Goal: Task Accomplishment & Management: Manage account settings

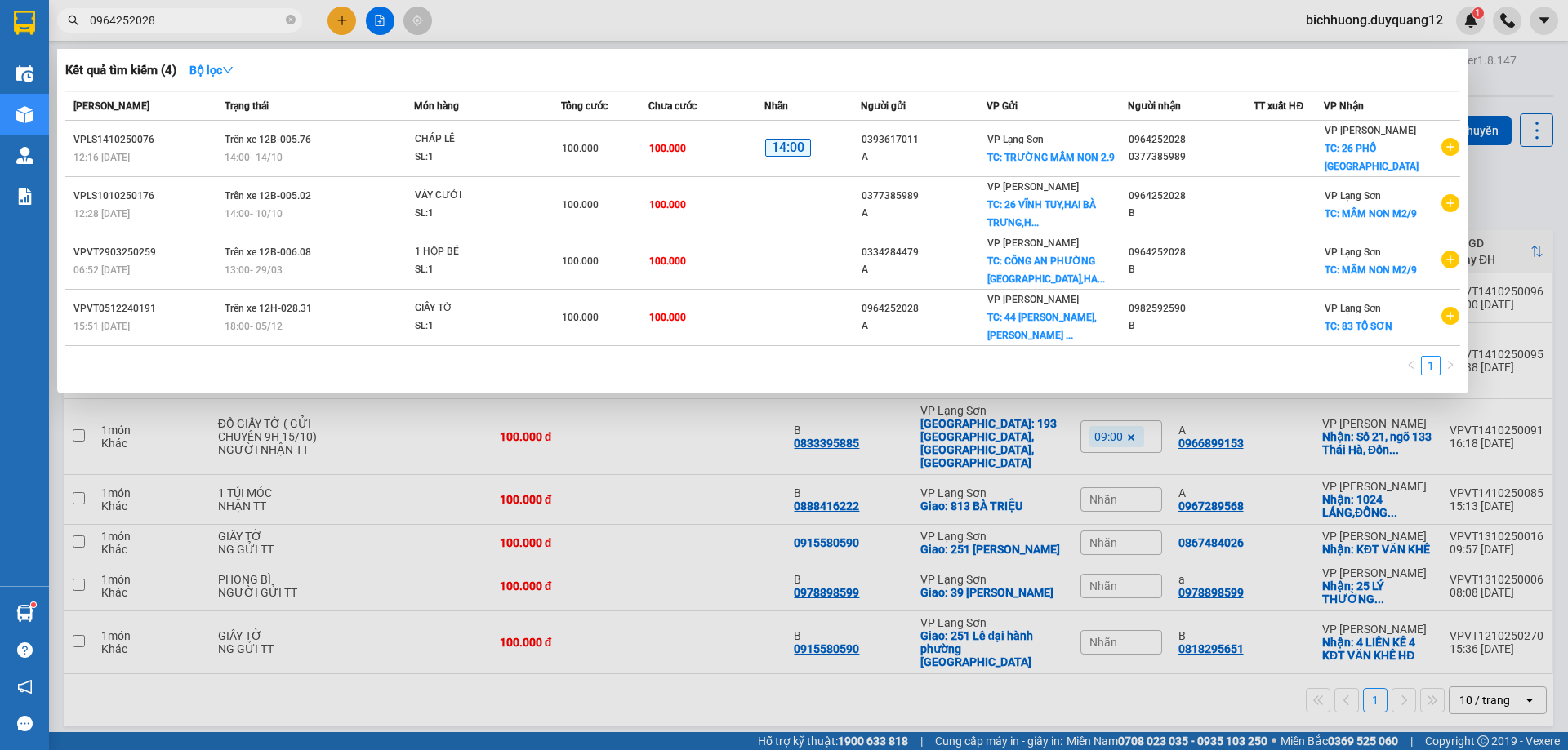
click at [184, 22] on input "0964252028" at bounding box center [187, 21] width 193 height 18
click at [1495, 84] on div at bounding box center [784, 375] width 1568 height 750
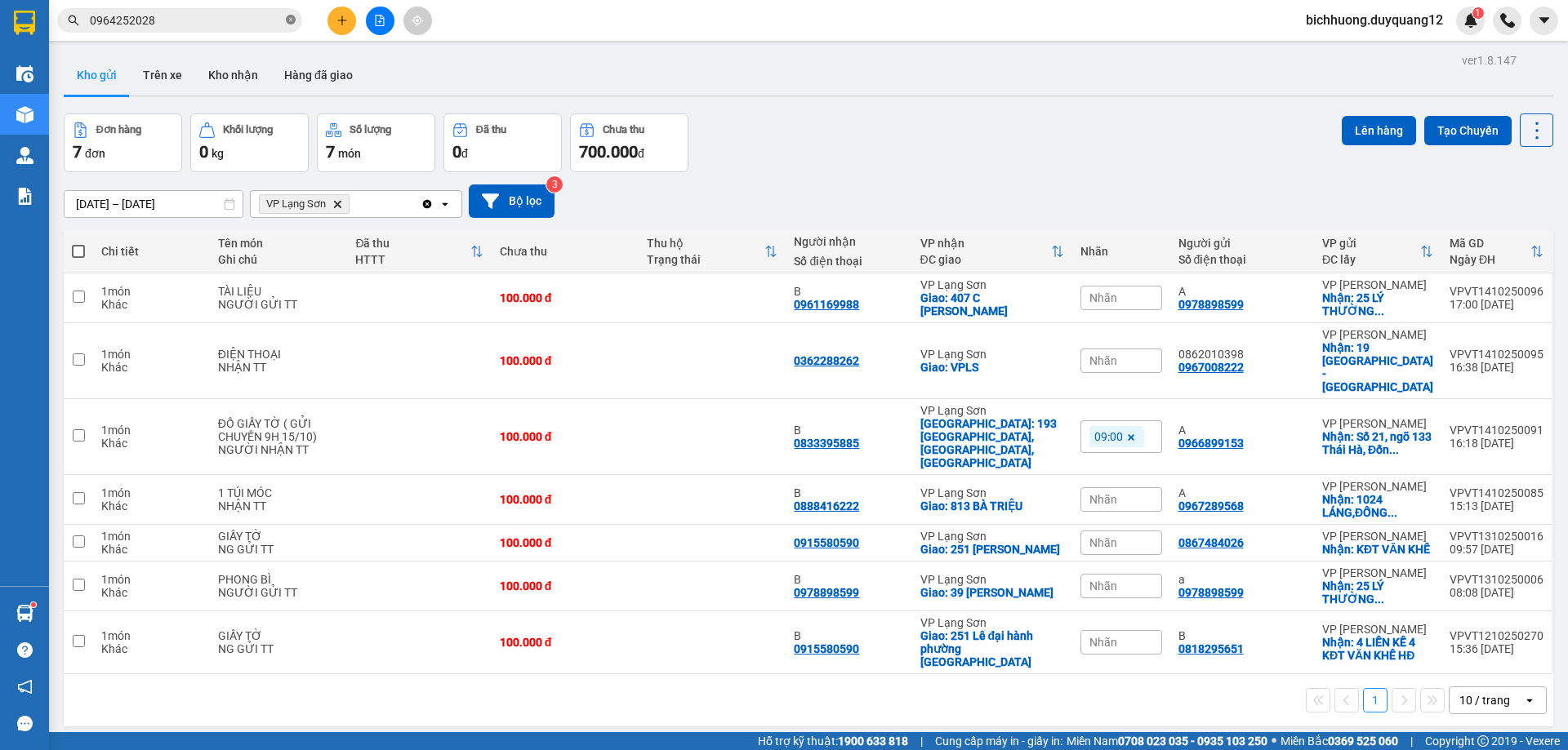
click at [289, 22] on icon "close-circle" at bounding box center [290, 19] width 10 height 10
click at [231, 21] on input "text" at bounding box center [187, 21] width 193 height 18
paste input "0988620264"
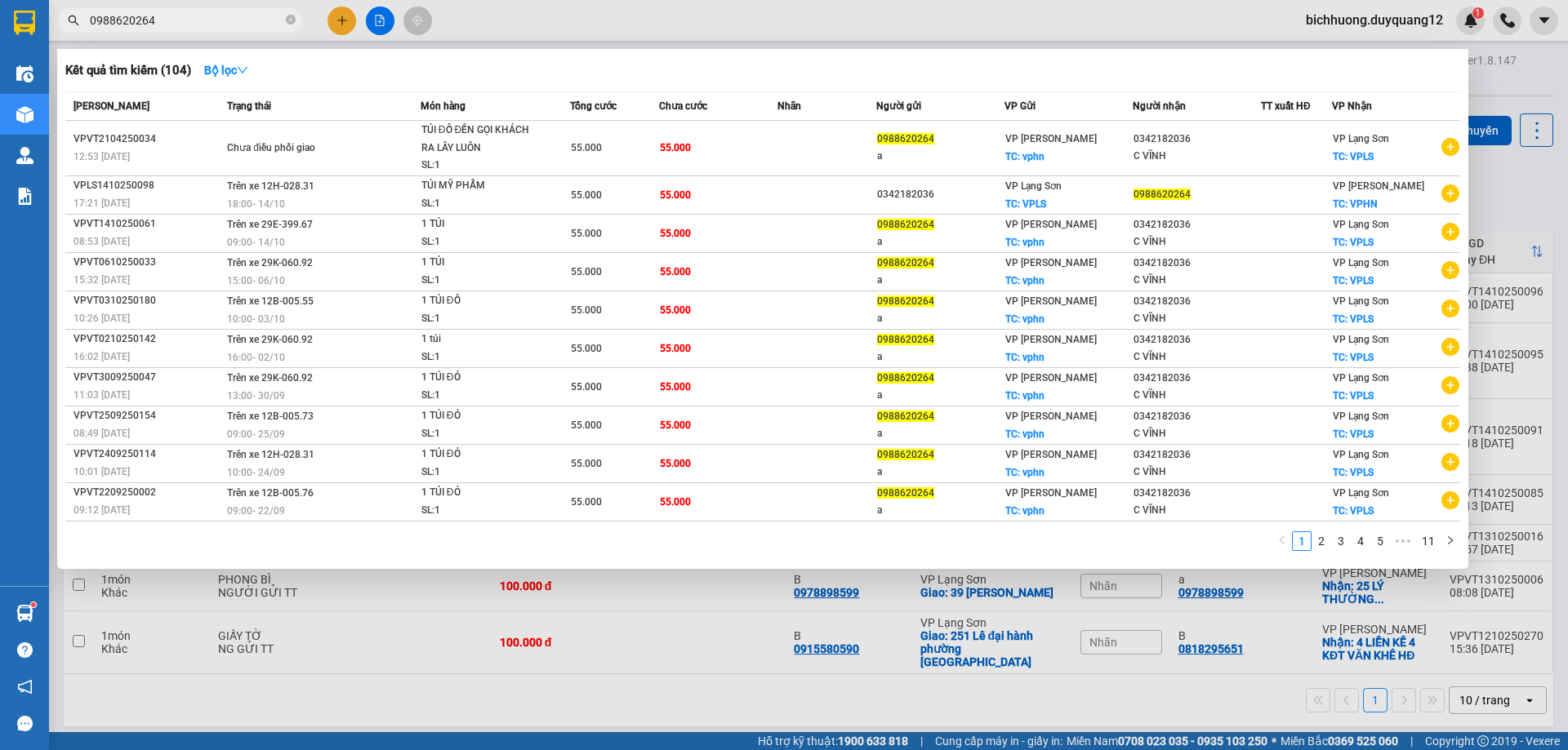
type input "0988620264"
click at [1551, 80] on div at bounding box center [784, 375] width 1568 height 750
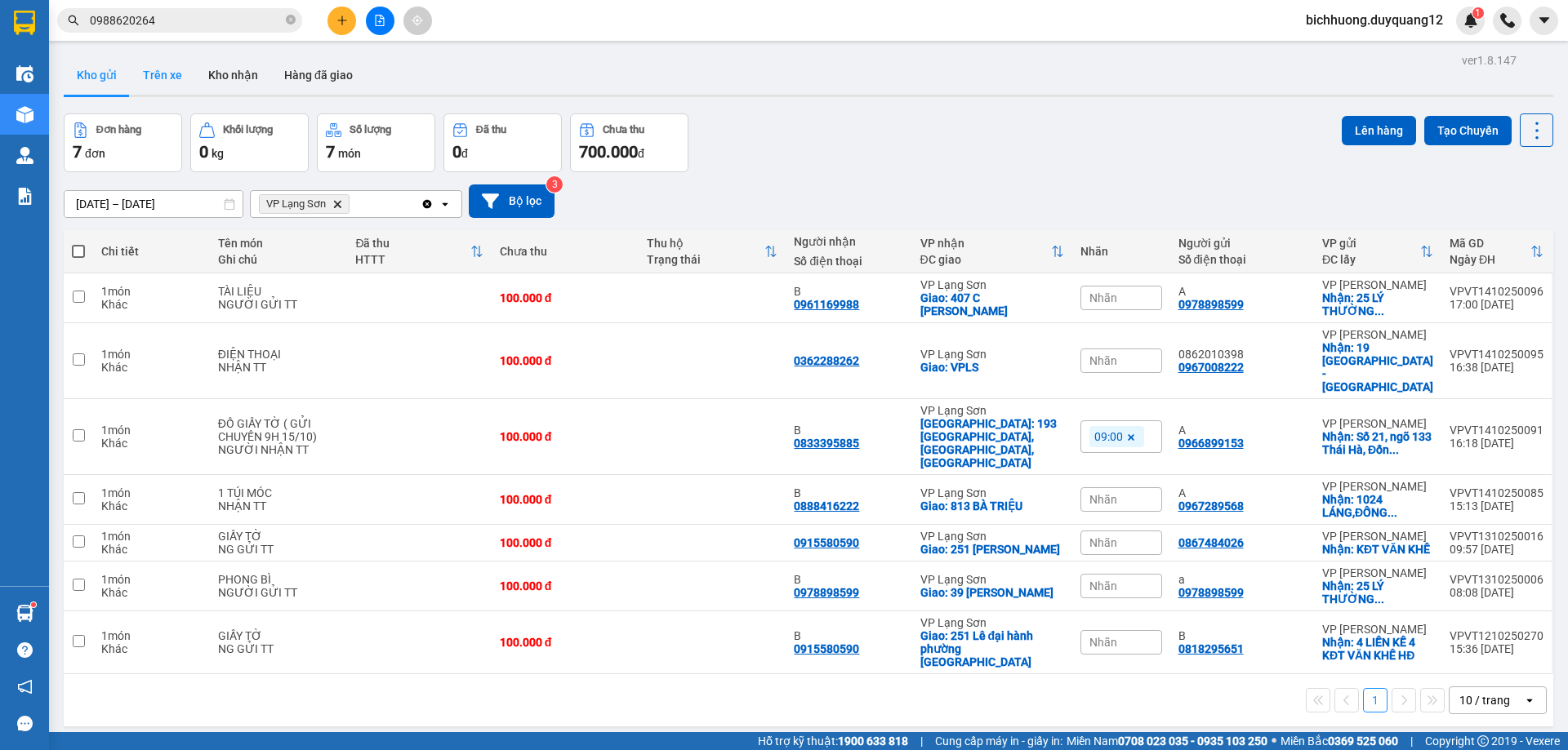
click at [161, 75] on button "Trên xe" at bounding box center [162, 75] width 65 height 39
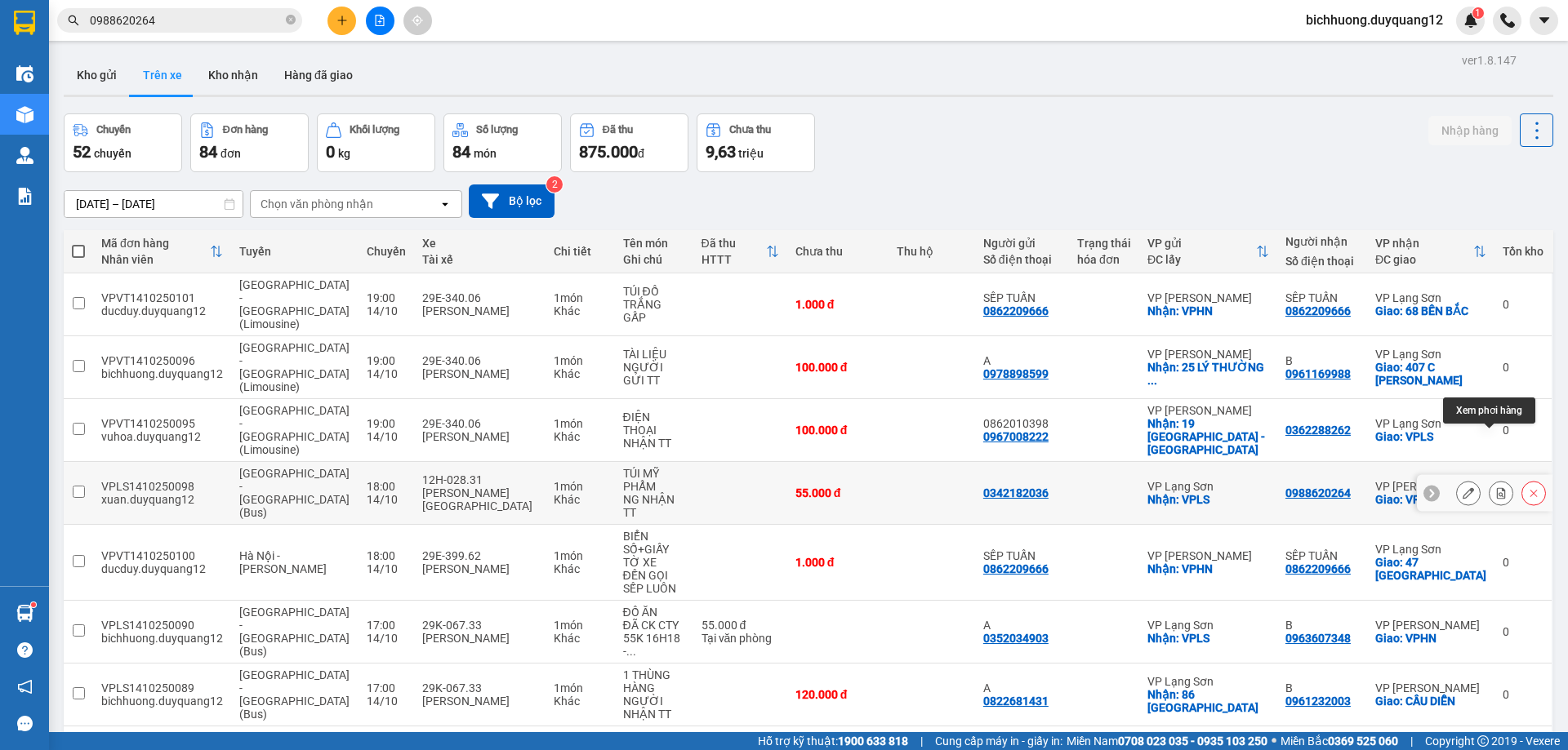
click at [1497, 488] on icon at bounding box center [1501, 493] width 9 height 12
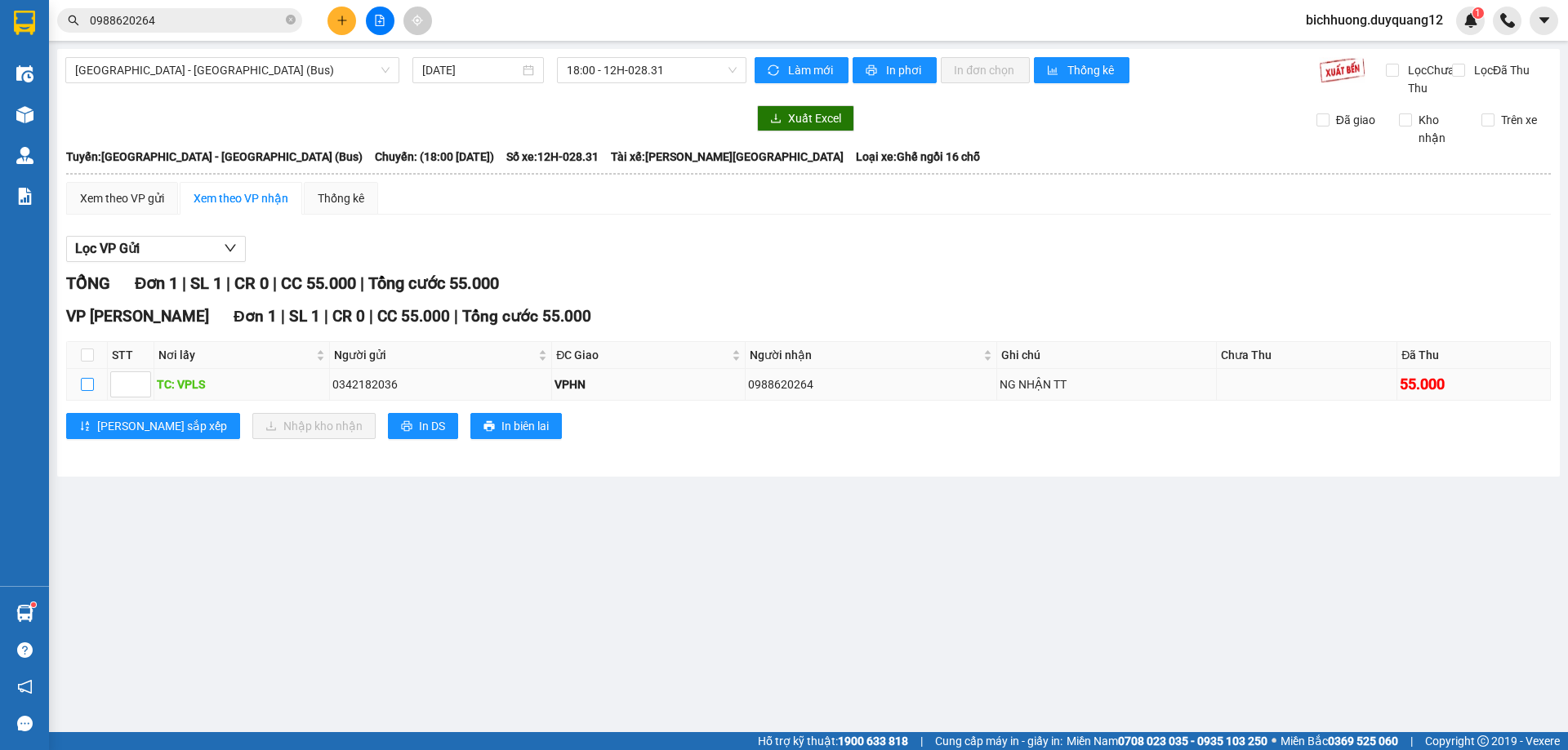
click at [91, 391] on input "checkbox" at bounding box center [88, 384] width 13 height 13
checkbox input "true"
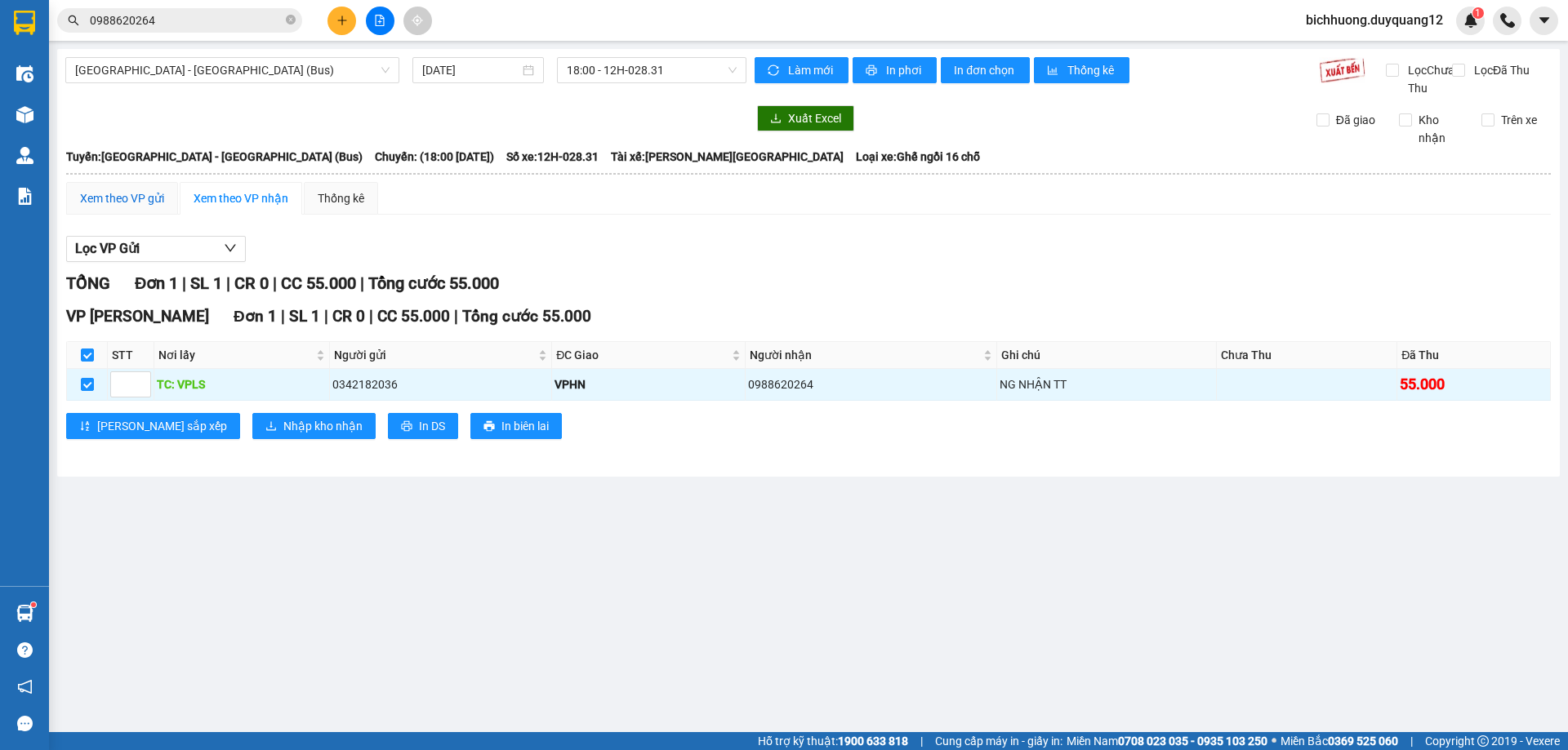
drag, startPoint x: 123, startPoint y: 212, endPoint x: 176, endPoint y: 216, distance: 53.2
click at [123, 207] on div "Xem theo VP gửi" at bounding box center [122, 198] width 84 height 18
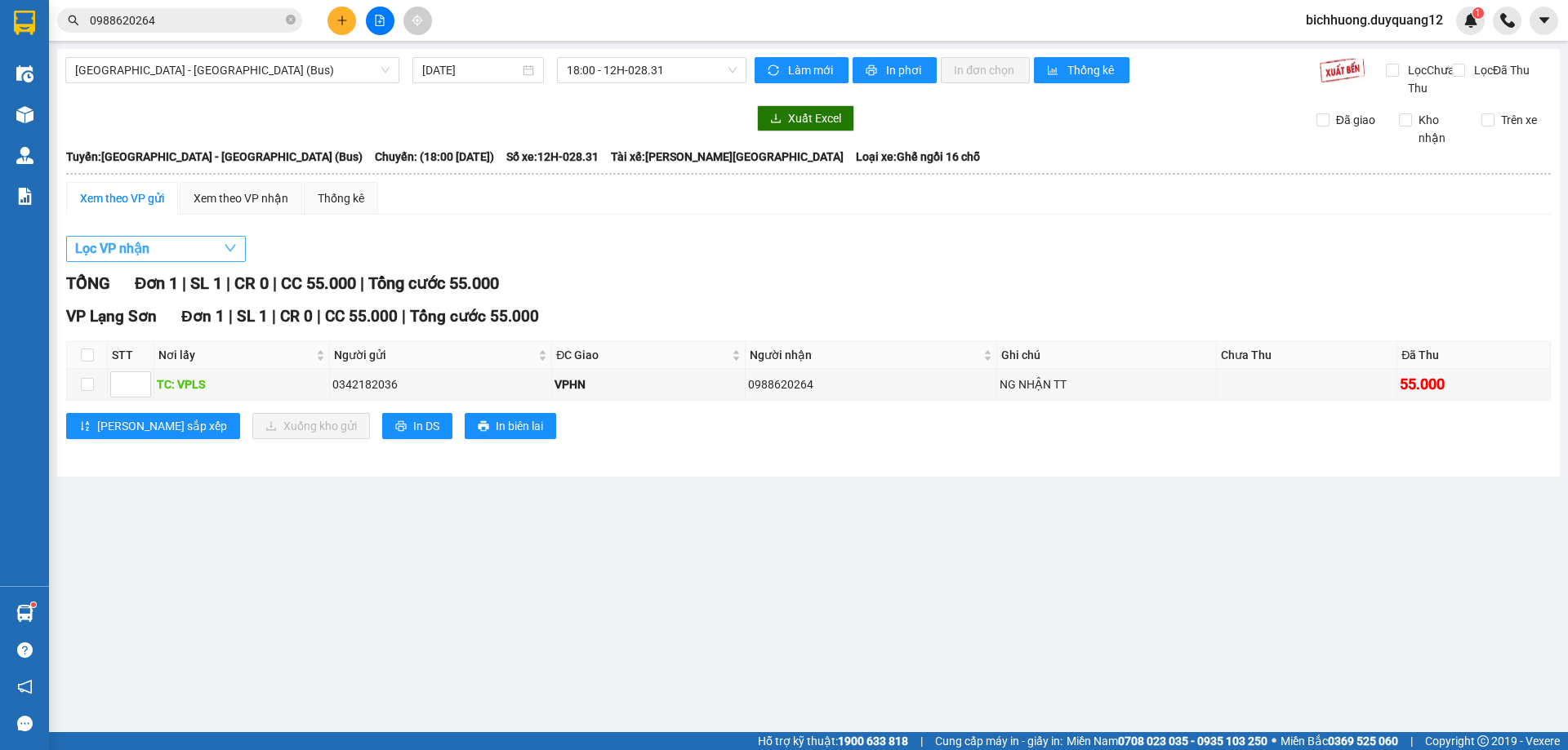
click at [233, 254] on icon "down" at bounding box center [230, 248] width 13 height 13
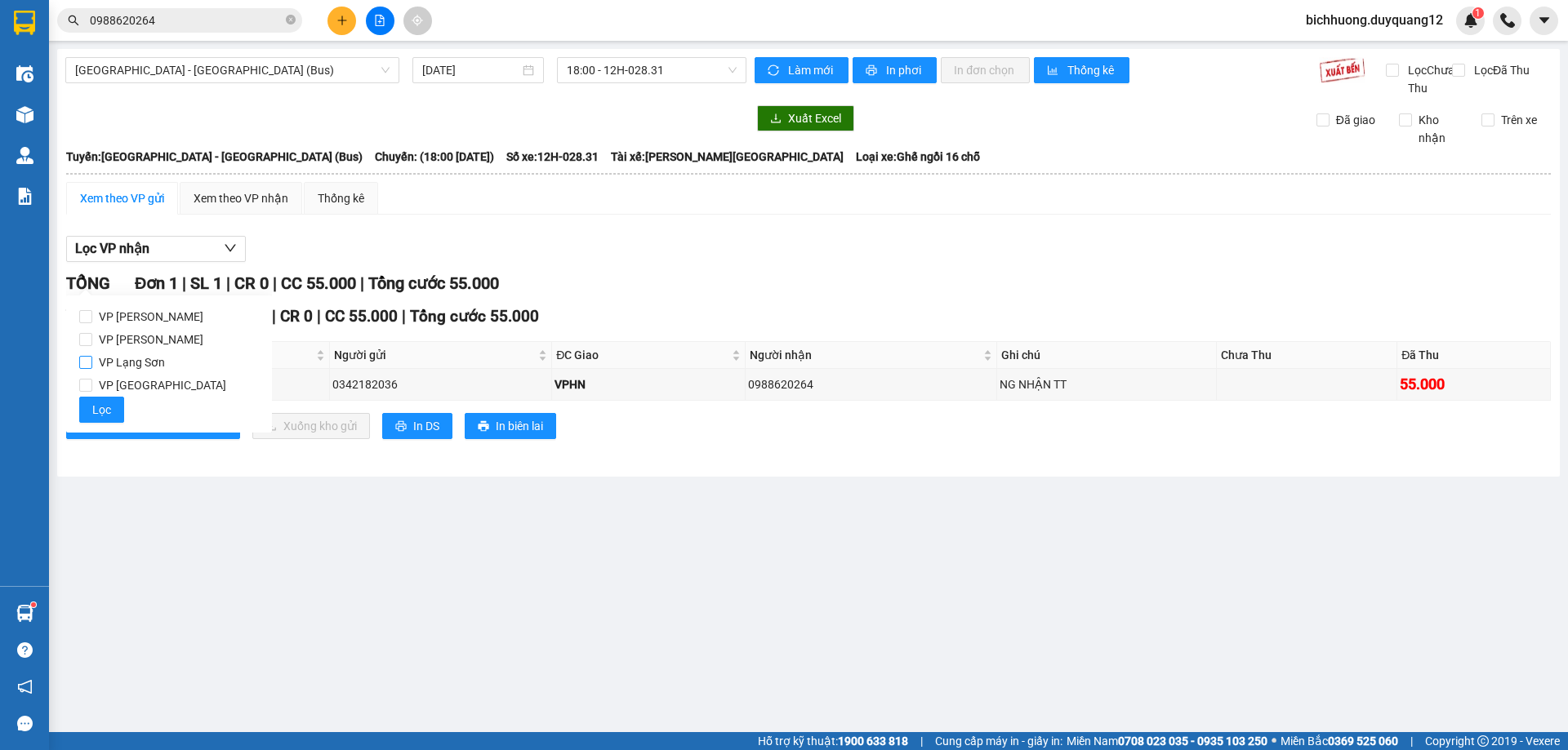
drag, startPoint x: 82, startPoint y: 362, endPoint x: 93, endPoint y: 362, distance: 11.0
click at [84, 362] on input "VP Lạng Sơn" at bounding box center [86, 362] width 13 height 13
click at [225, 254] on icon "down" at bounding box center [230, 248] width 13 height 13
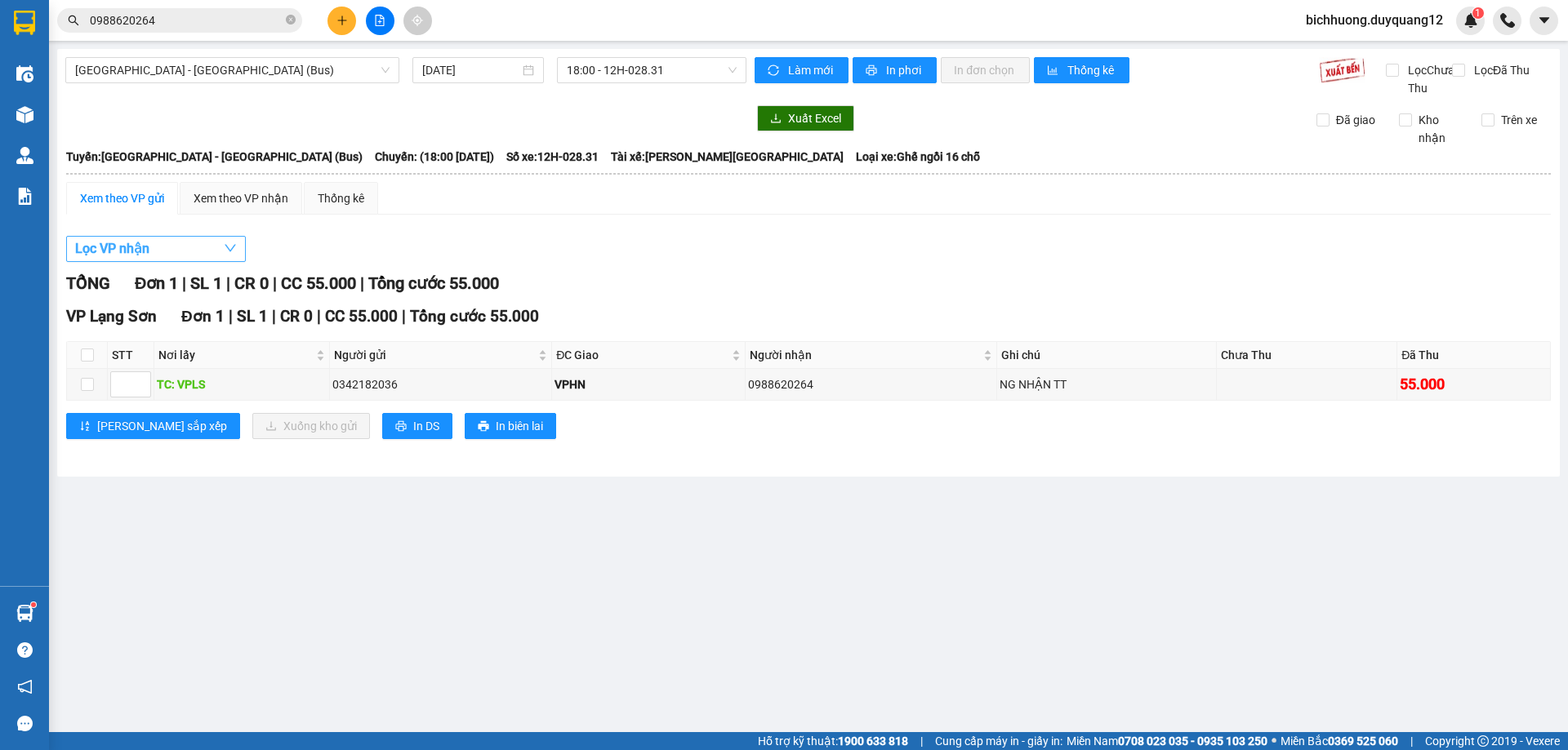
click at [225, 253] on icon "down" at bounding box center [230, 248] width 12 height 7
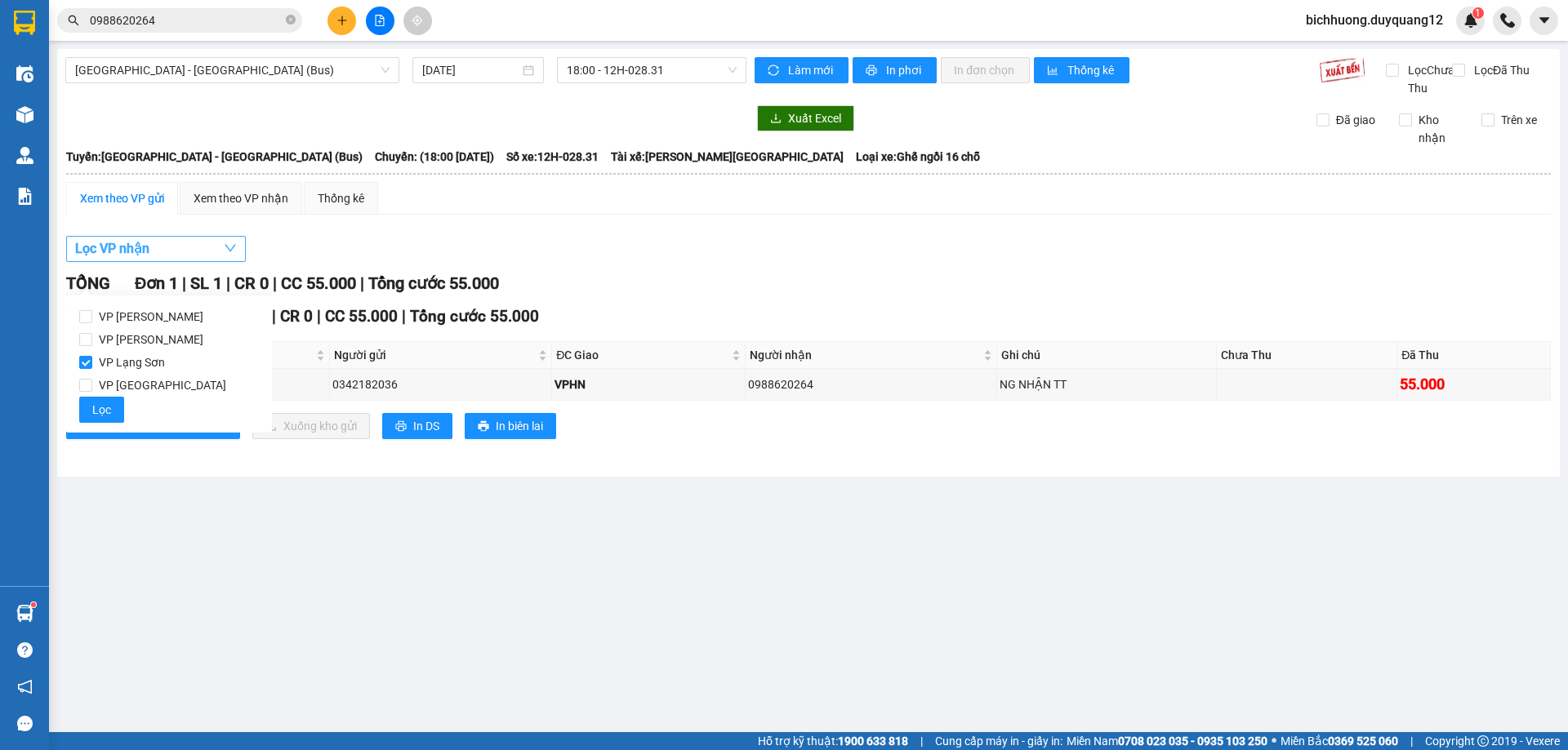
click at [232, 253] on icon "down" at bounding box center [230, 248] width 12 height 7
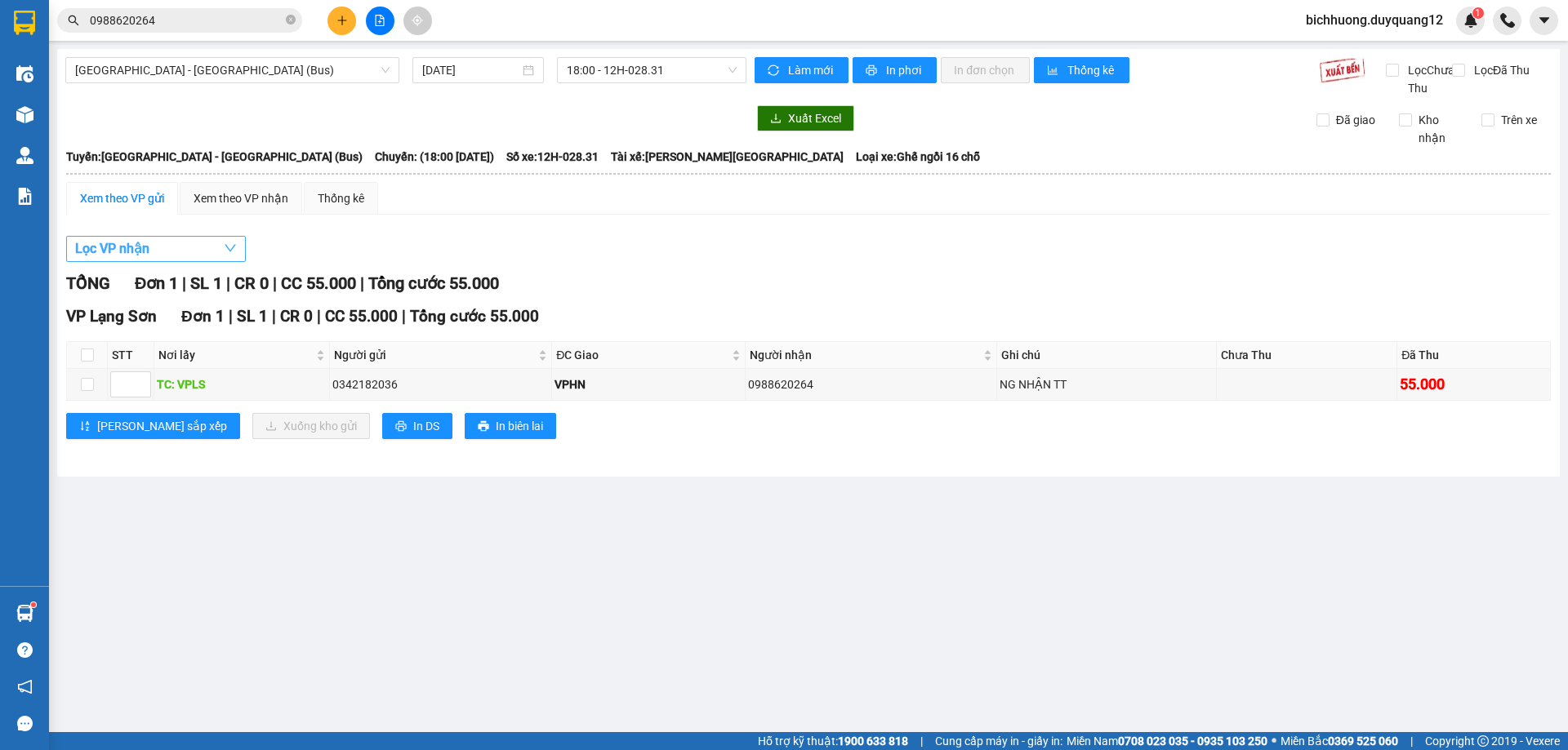
click at [231, 254] on icon "down" at bounding box center [230, 248] width 13 height 13
click at [129, 215] on div "Xem theo VP gửi" at bounding box center [121, 198] width 112 height 33
click at [133, 207] on div "Xem theo VP gửi" at bounding box center [122, 198] width 84 height 18
click at [228, 254] on icon "down" at bounding box center [230, 248] width 13 height 13
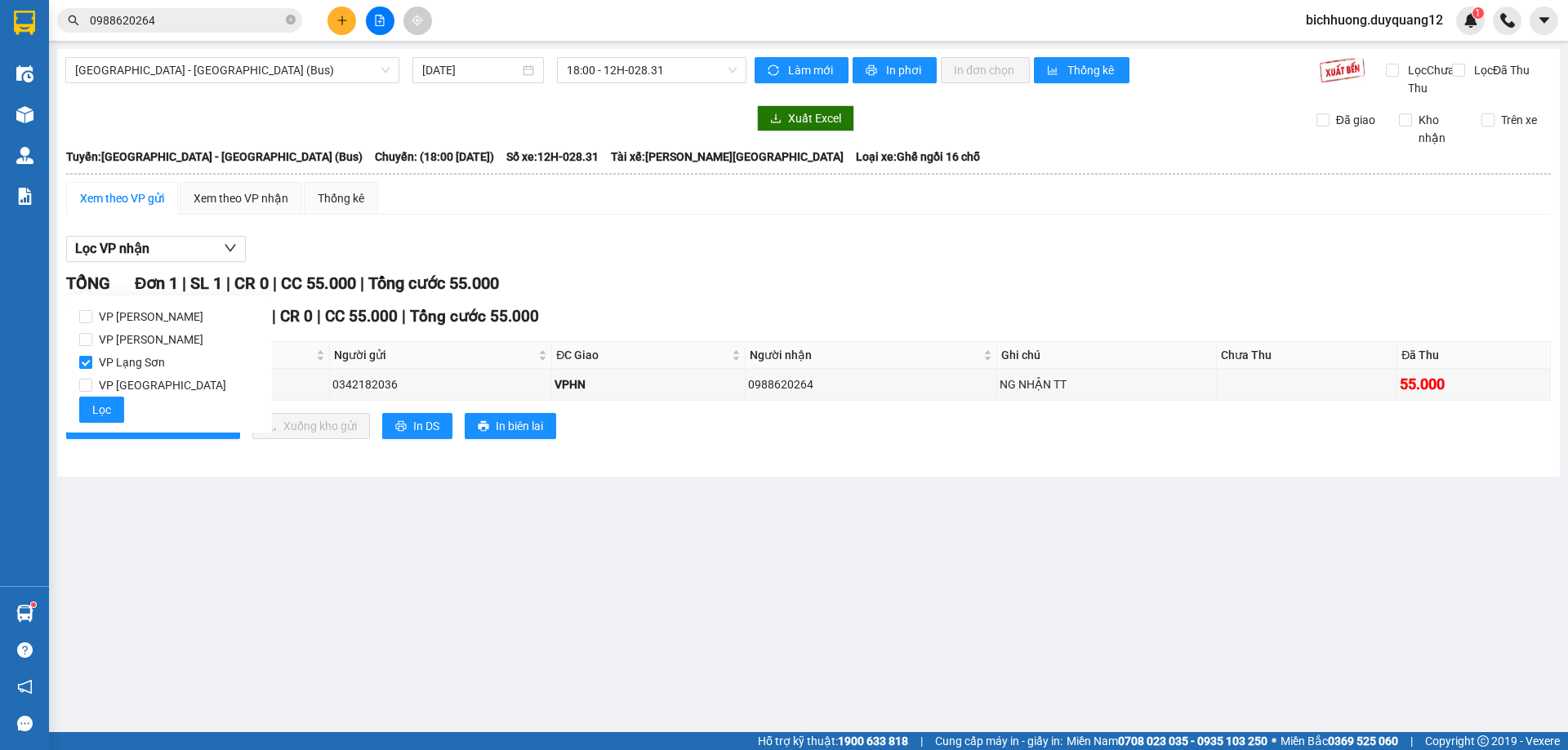
click at [85, 361] on input "VP Lạng Sơn" at bounding box center [86, 362] width 13 height 13
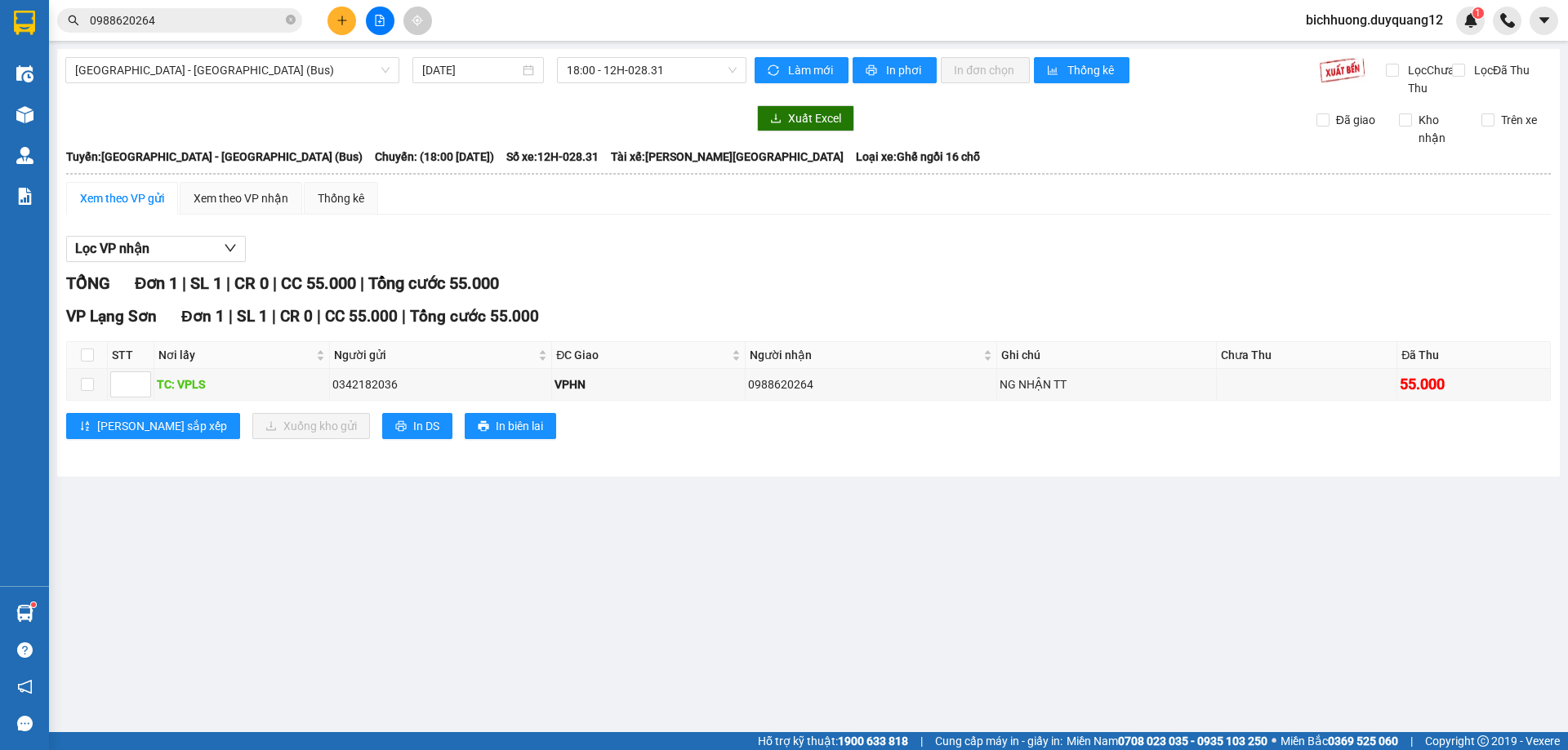
click at [357, 251] on div "Lọc VP nhận TỔNG Đơn 1 | SL 1 | CR 0 | CC 55.000 | Tổng cước 55.000 VP [GEOGRAP…" at bounding box center [808, 344] width 1485 height 232
click at [127, 207] on div "Xem theo VP gửi" at bounding box center [122, 198] width 84 height 18
click at [228, 253] on icon "down" at bounding box center [230, 248] width 12 height 7
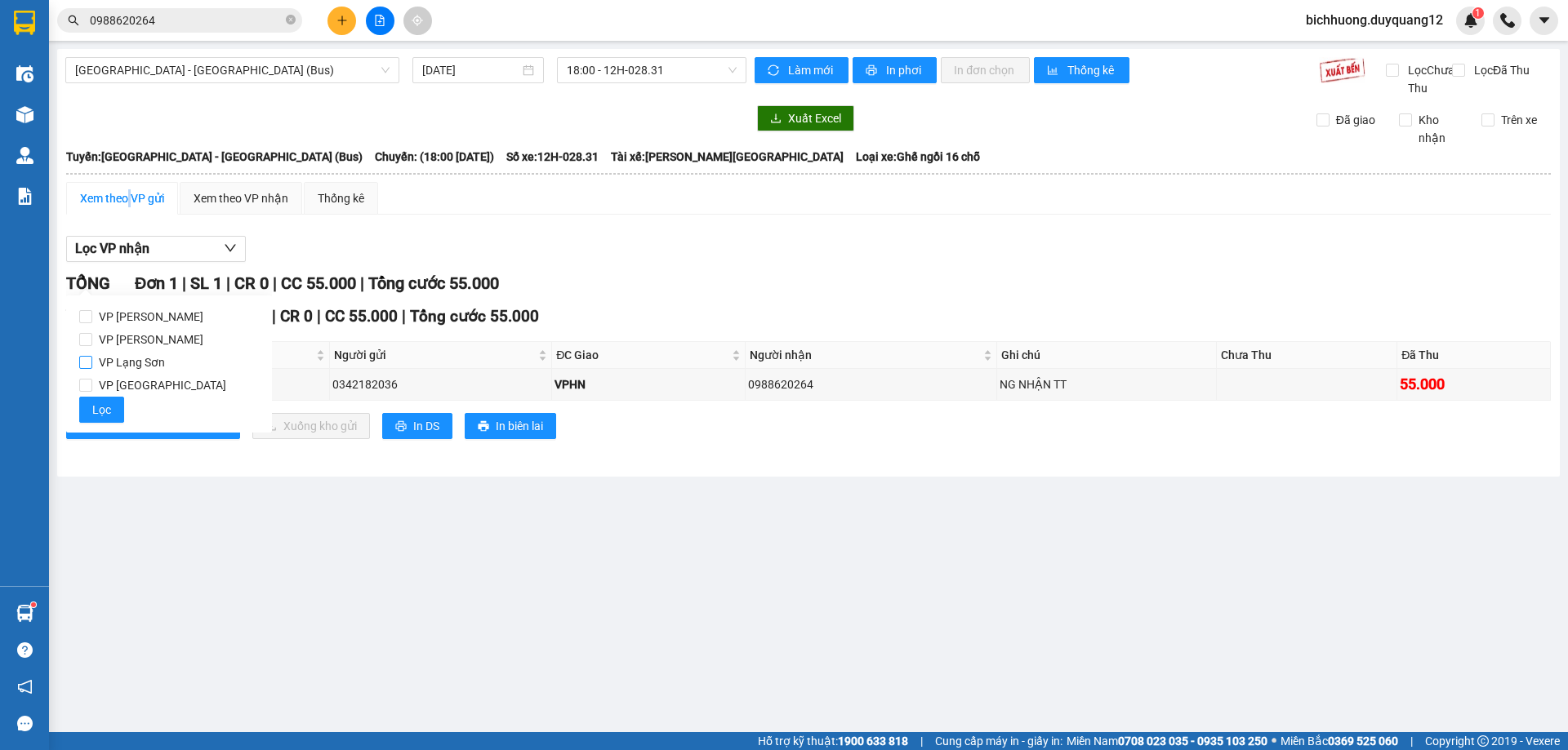
click at [83, 358] on input "VP Lạng Sơn" at bounding box center [86, 362] width 13 height 13
checkbox input "true"
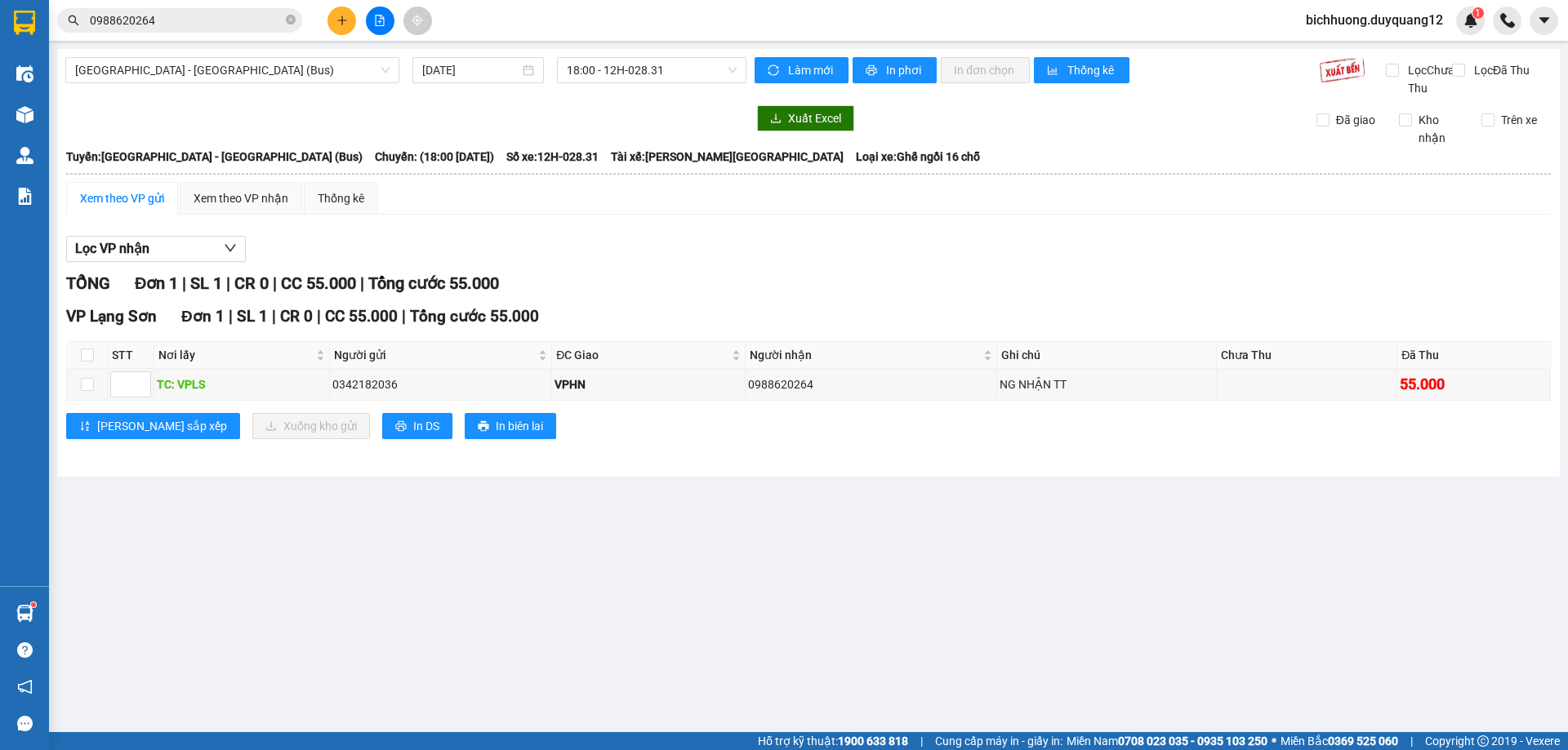
click at [777, 296] on div "TỔNG Đơn 1 | SL 1 | CR 0 | CC 55.000 | Tổng cước 55.000" at bounding box center [808, 284] width 1485 height 25
click at [386, 77] on span "[GEOGRAPHIC_DATA] - [GEOGRAPHIC_DATA] (Bus)" at bounding box center [232, 70] width 314 height 24
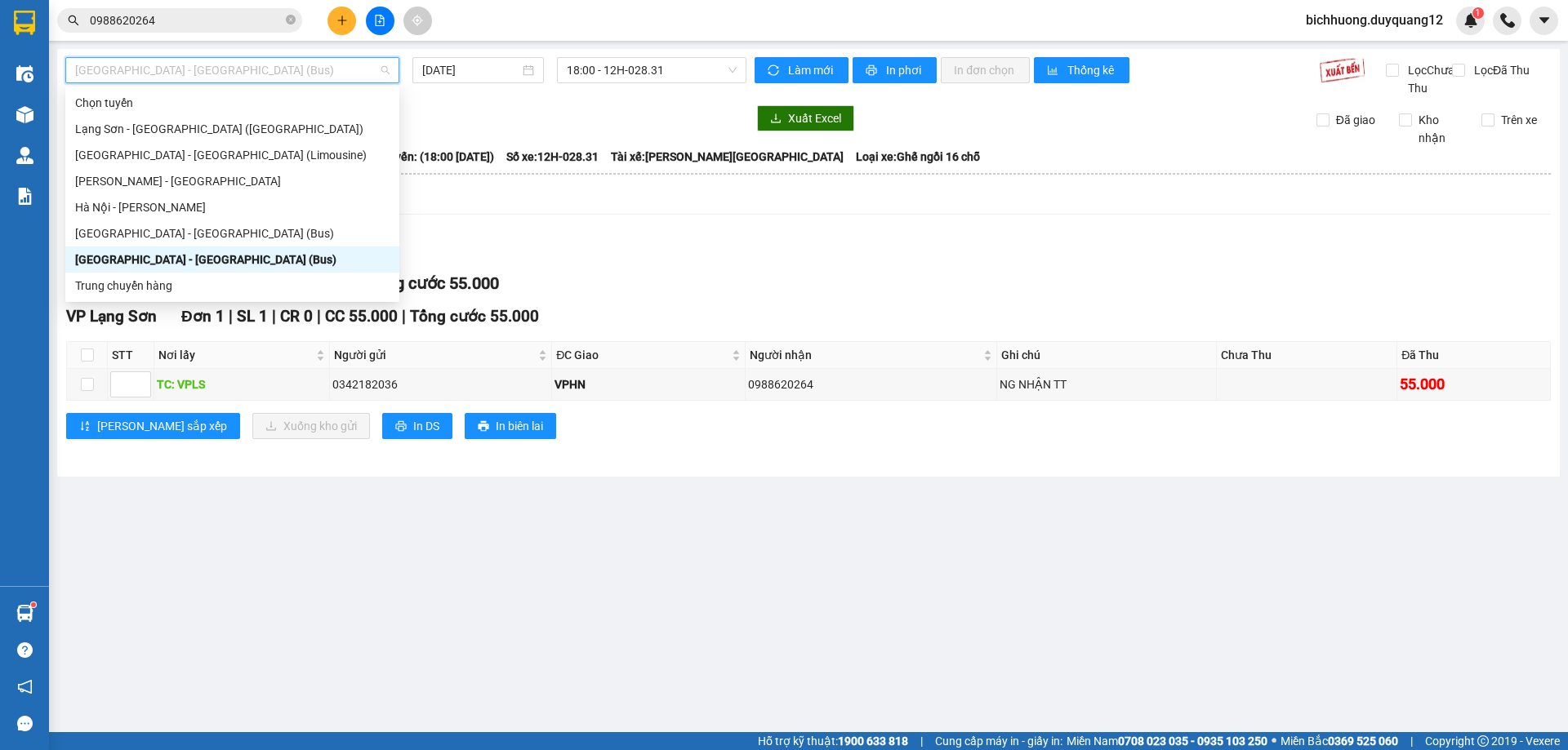
click at [555, 124] on div at bounding box center [405, 118] width 681 height 26
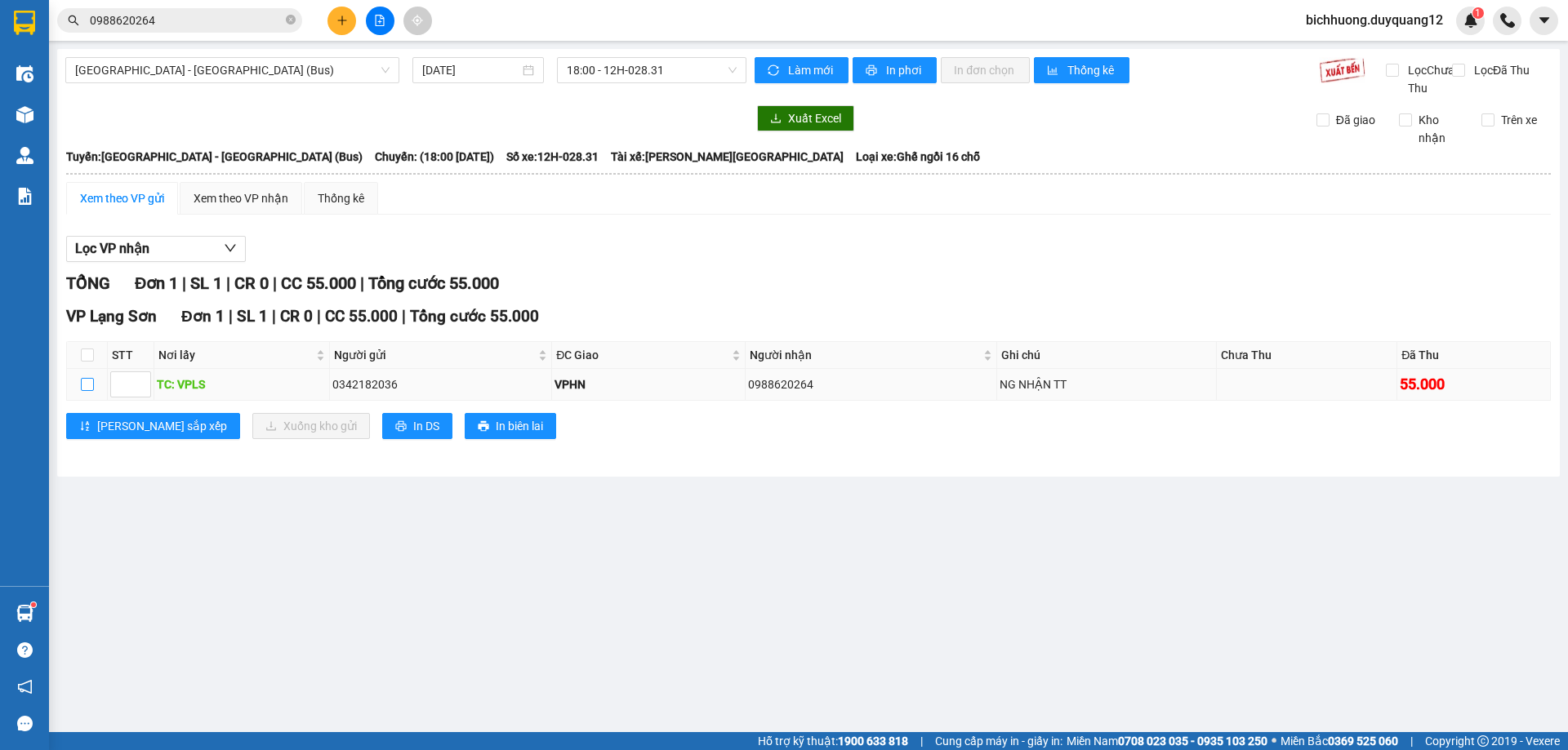
click at [88, 391] on input "checkbox" at bounding box center [88, 384] width 13 height 13
checkbox input "true"
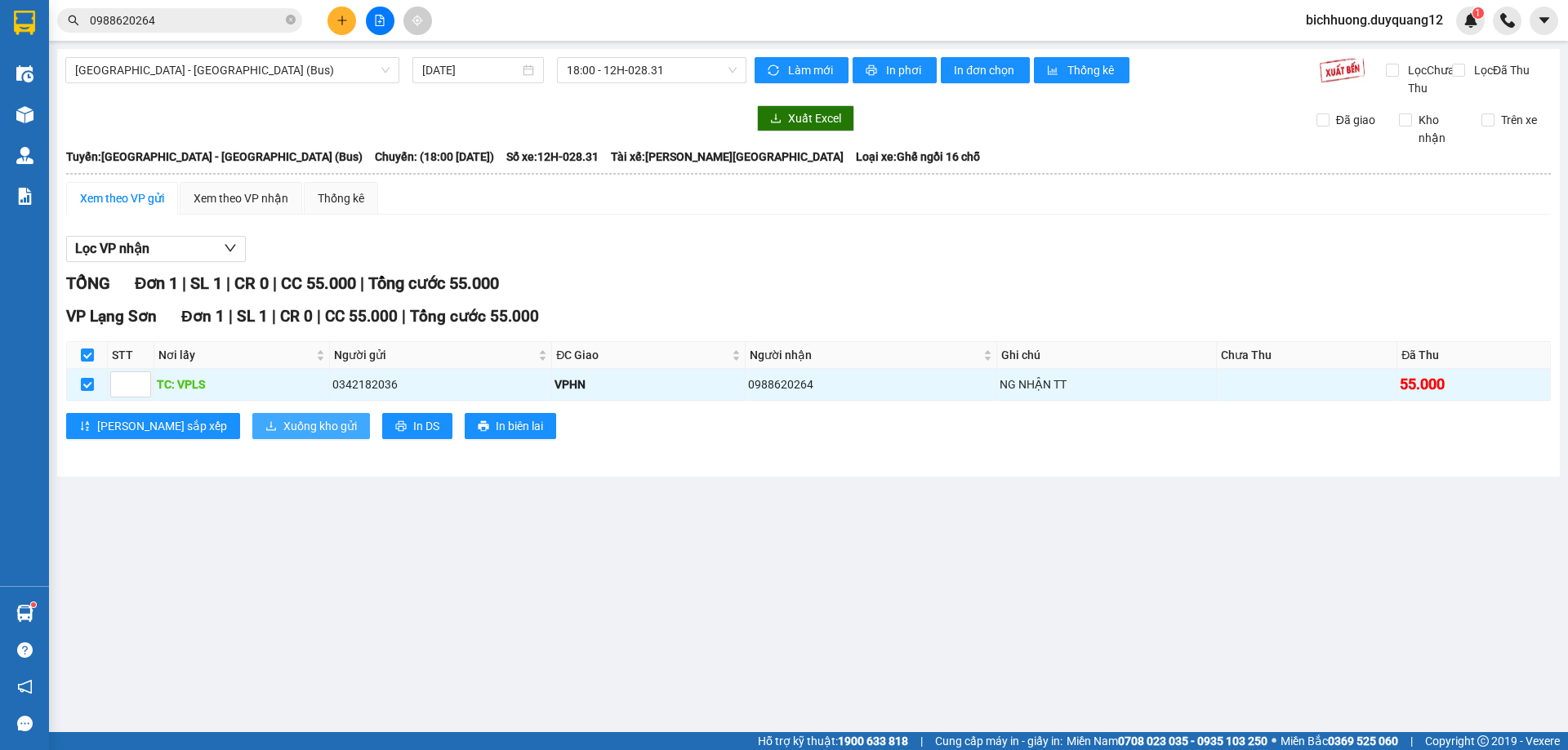
click at [283, 435] on span "Xuống kho gửi" at bounding box center [320, 426] width 73 height 18
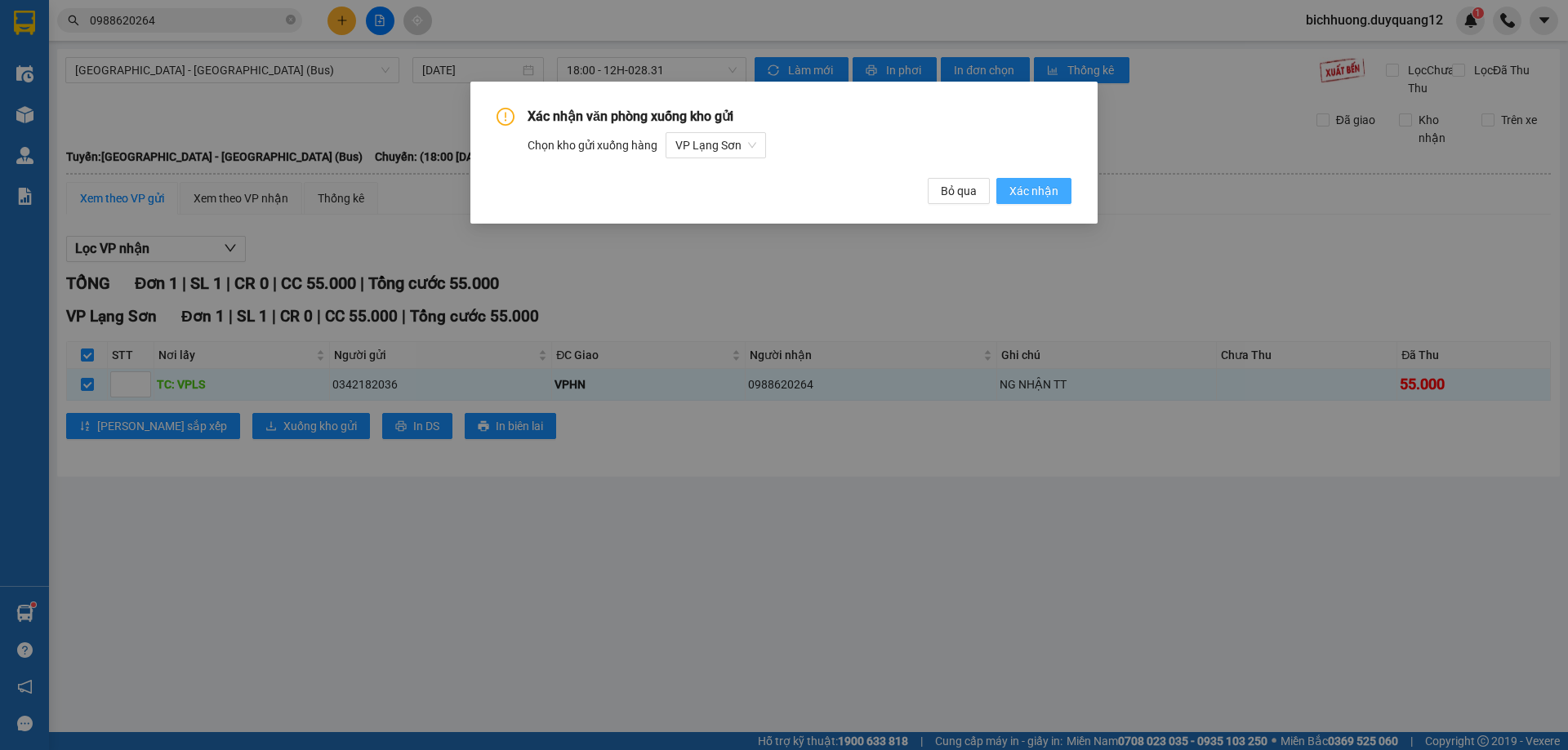
click at [1037, 188] on span "Xác nhận" at bounding box center [1033, 191] width 49 height 18
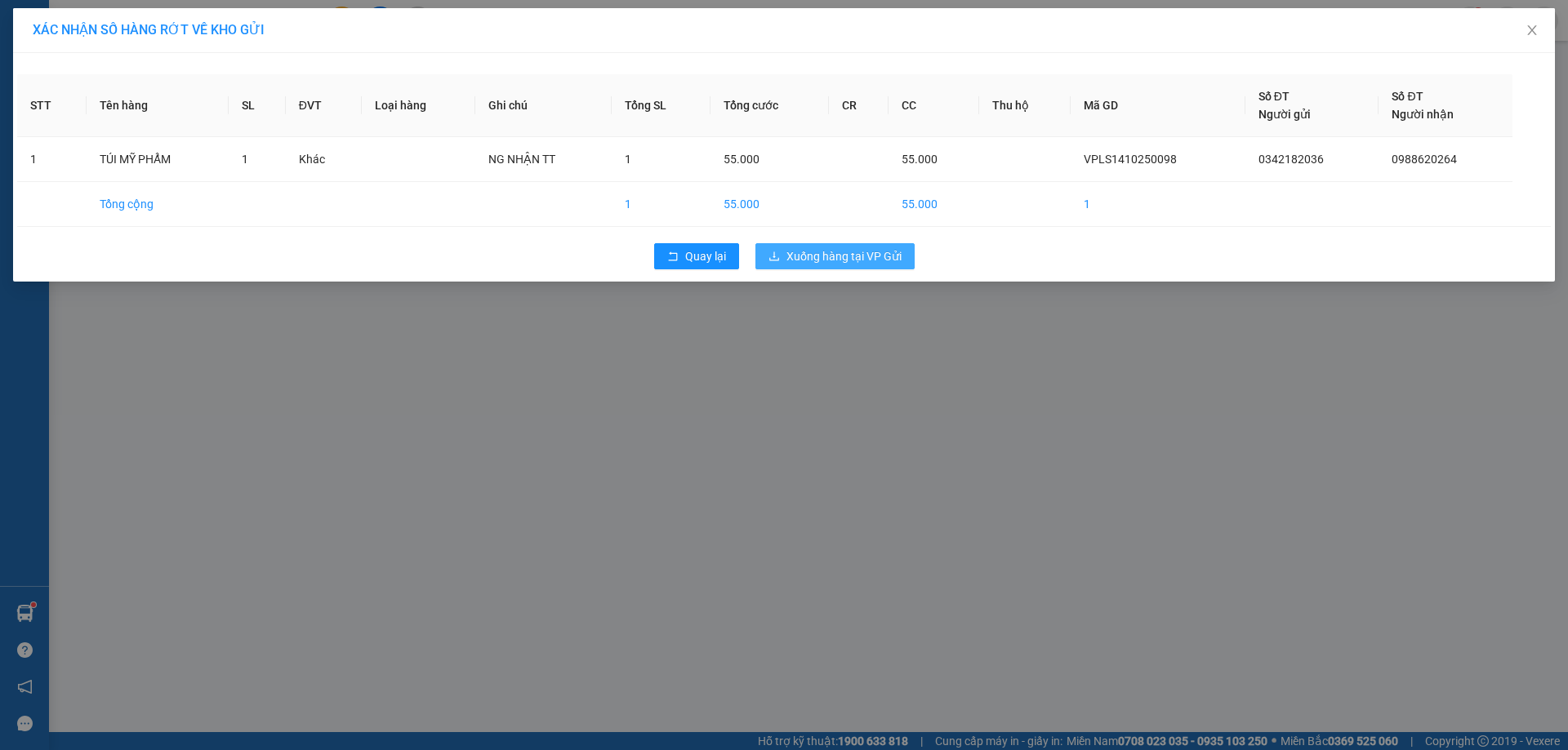
click at [850, 254] on span "Xuống hàng tại VP Gửi" at bounding box center [844, 256] width 115 height 18
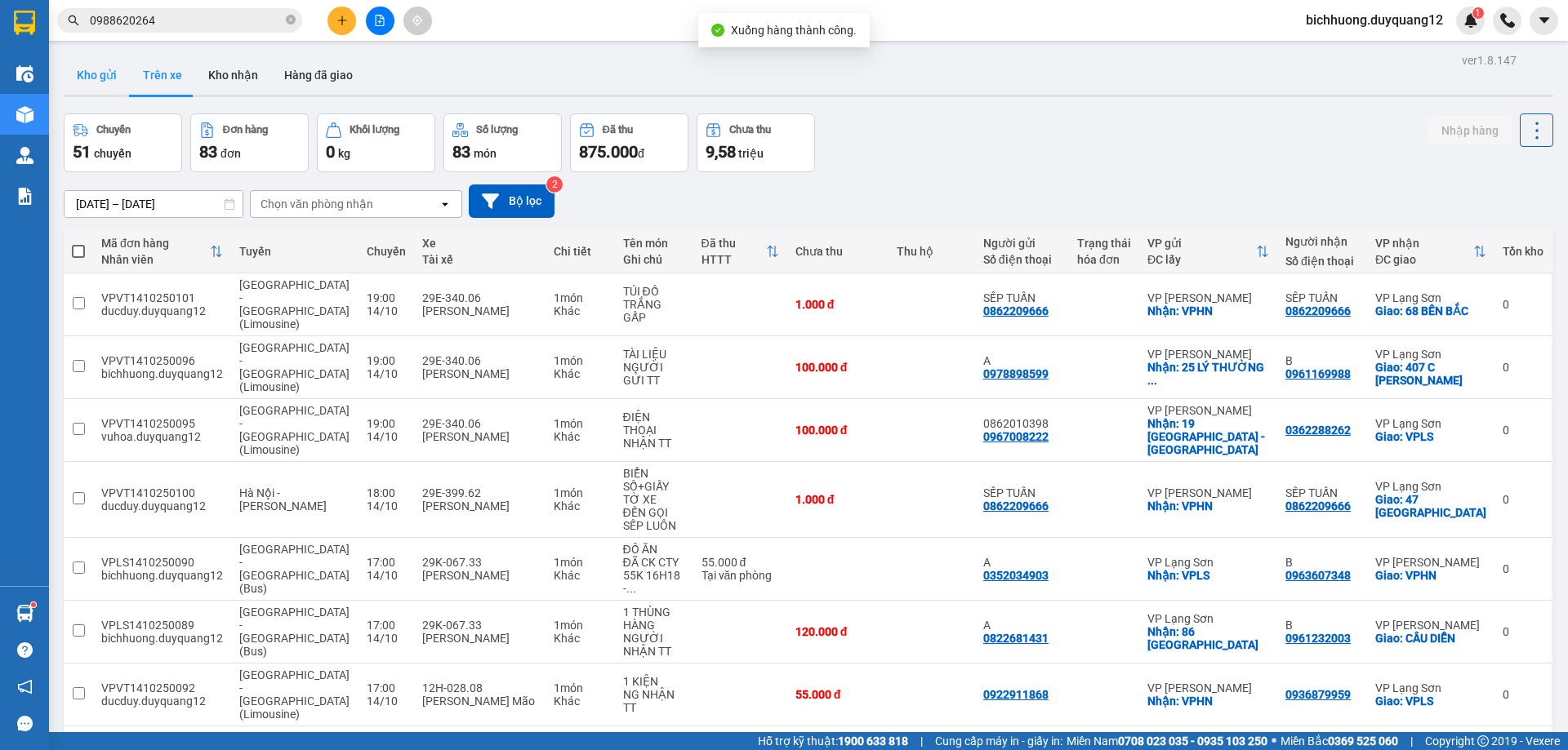
click at [95, 74] on button "Kho gửi" at bounding box center [96, 75] width 66 height 39
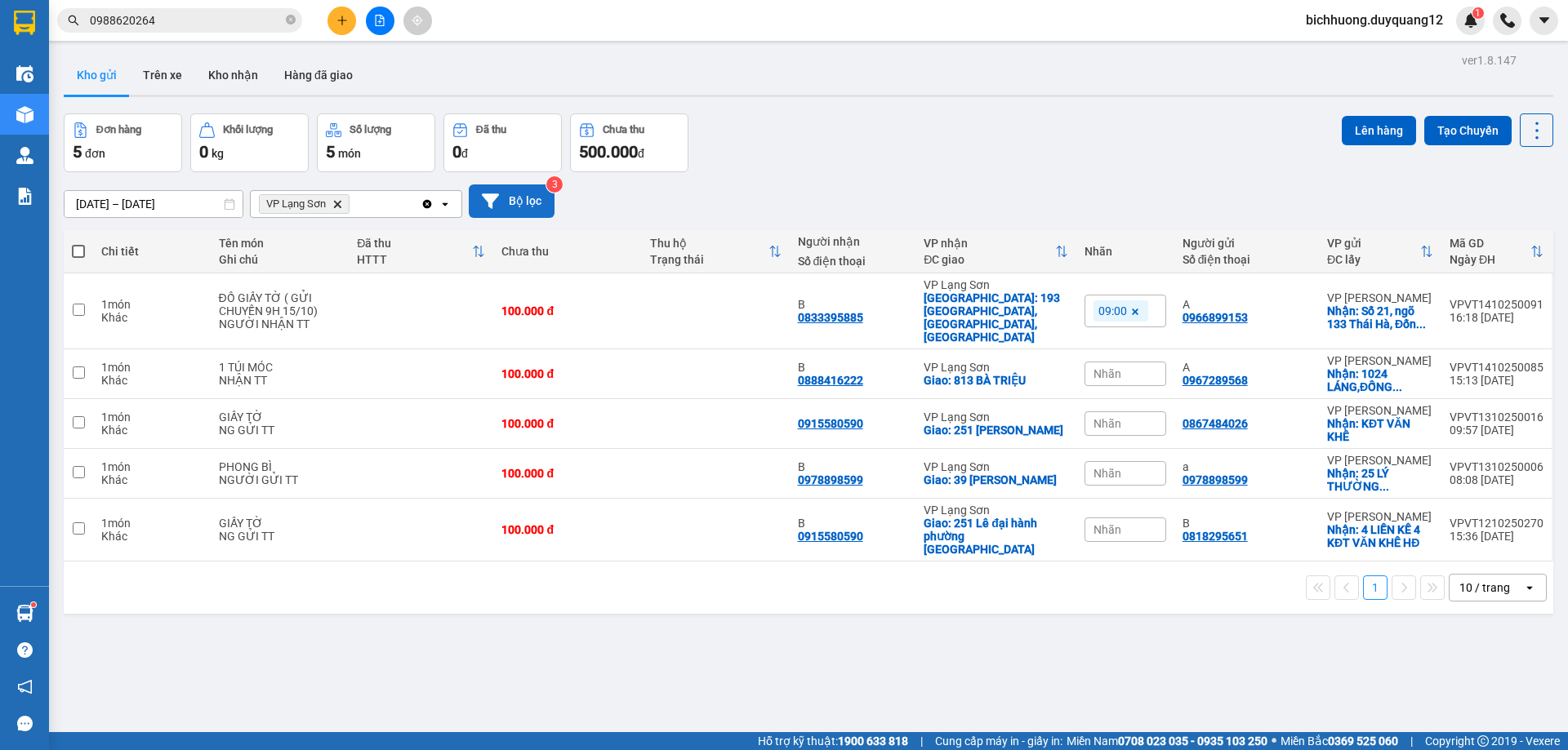
click at [521, 204] on button "Bộ lọc" at bounding box center [512, 201] width 86 height 33
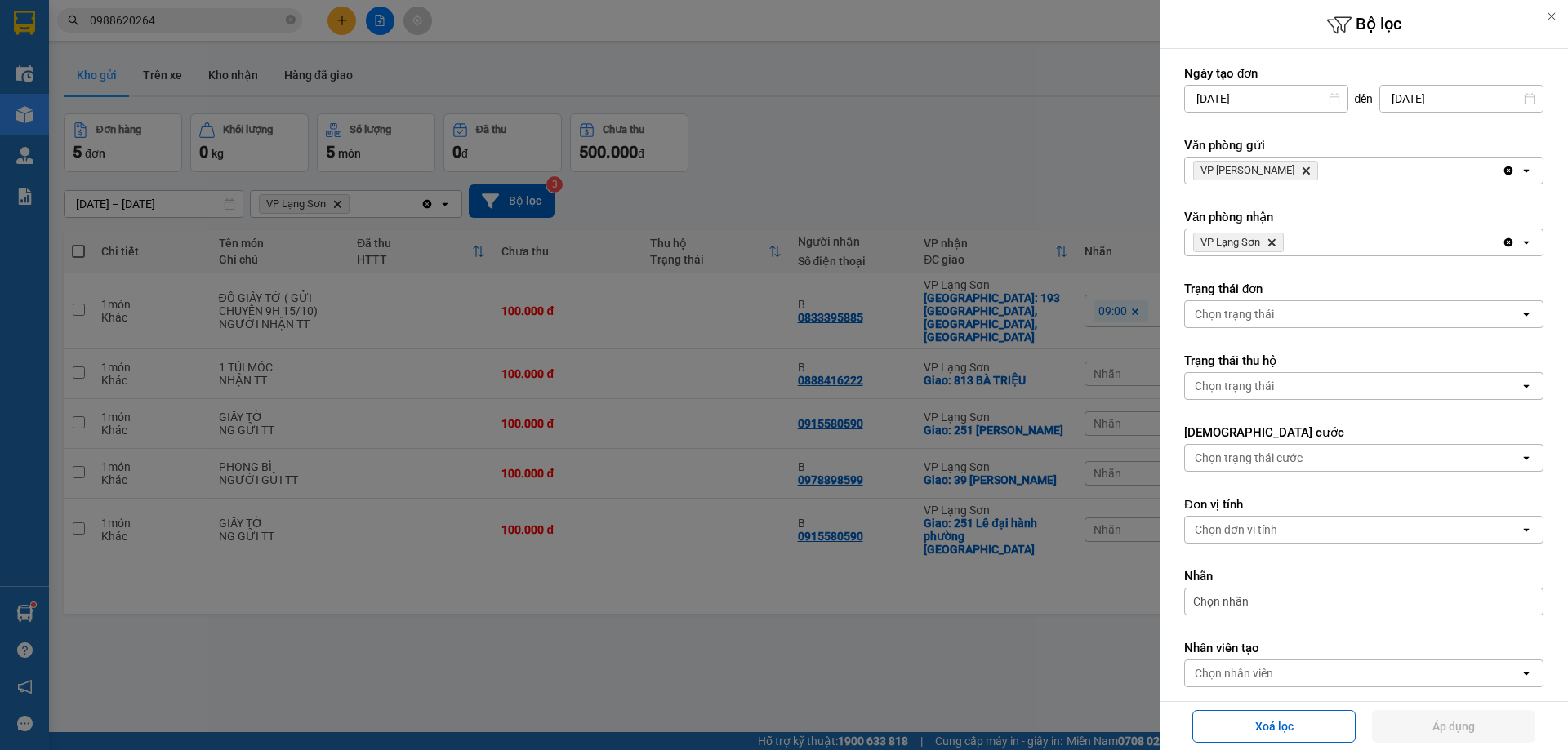
click at [1301, 173] on icon "Delete" at bounding box center [1305, 171] width 10 height 10
click at [1280, 173] on div "Chọn văn phòng" at bounding box center [1352, 171] width 335 height 26
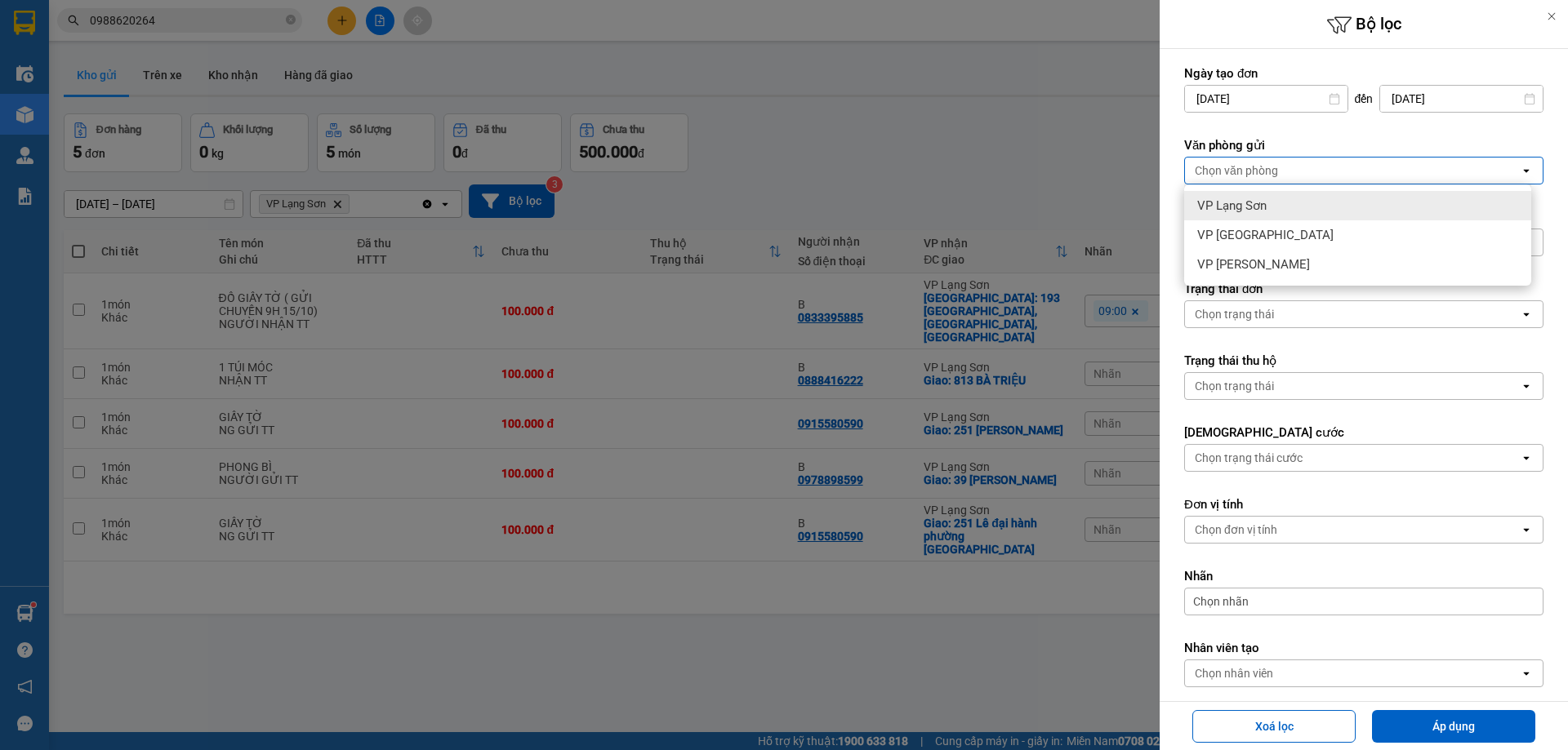
click at [1251, 203] on span "VP Lạng Sơn" at bounding box center [1232, 205] width 70 height 16
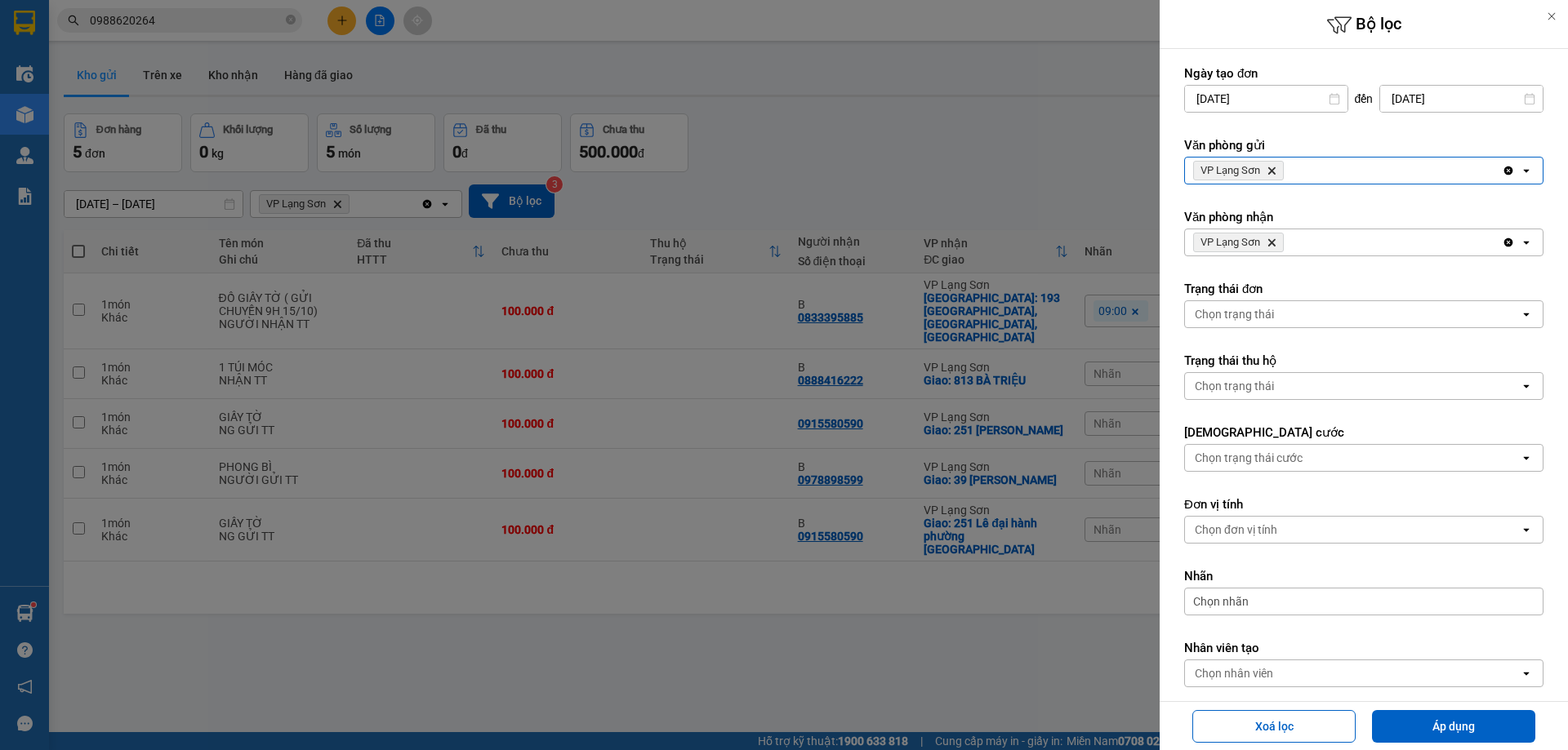
click at [1270, 248] on span "VP Lạng Sơn Delete" at bounding box center [1239, 243] width 91 height 20
click at [1272, 244] on icon "Delete" at bounding box center [1271, 242] width 10 height 10
click at [1272, 244] on div "Chọn văn phòng" at bounding box center [1236, 242] width 83 height 16
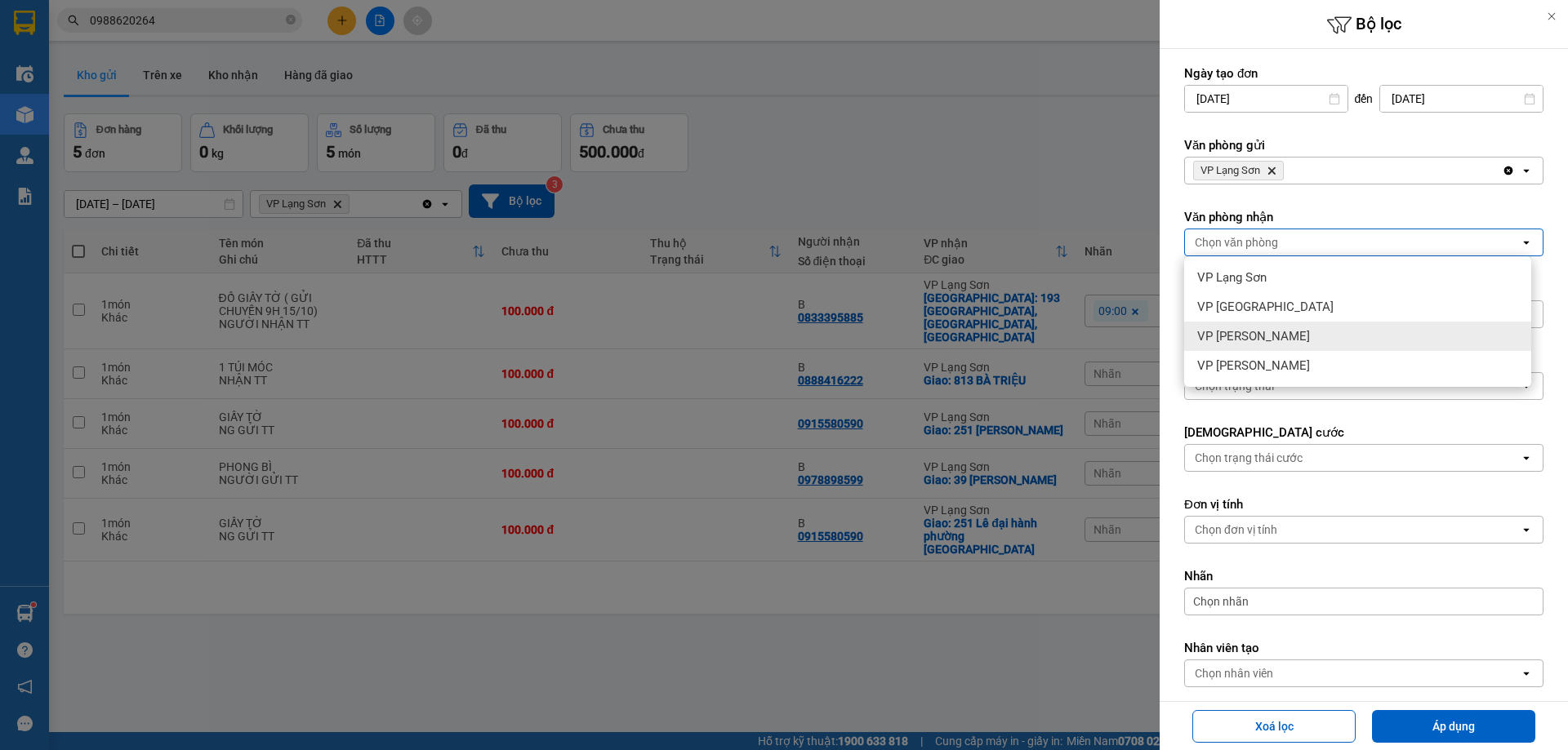
click at [1237, 346] on div "VP [PERSON_NAME]" at bounding box center [1357, 336] width 347 height 29
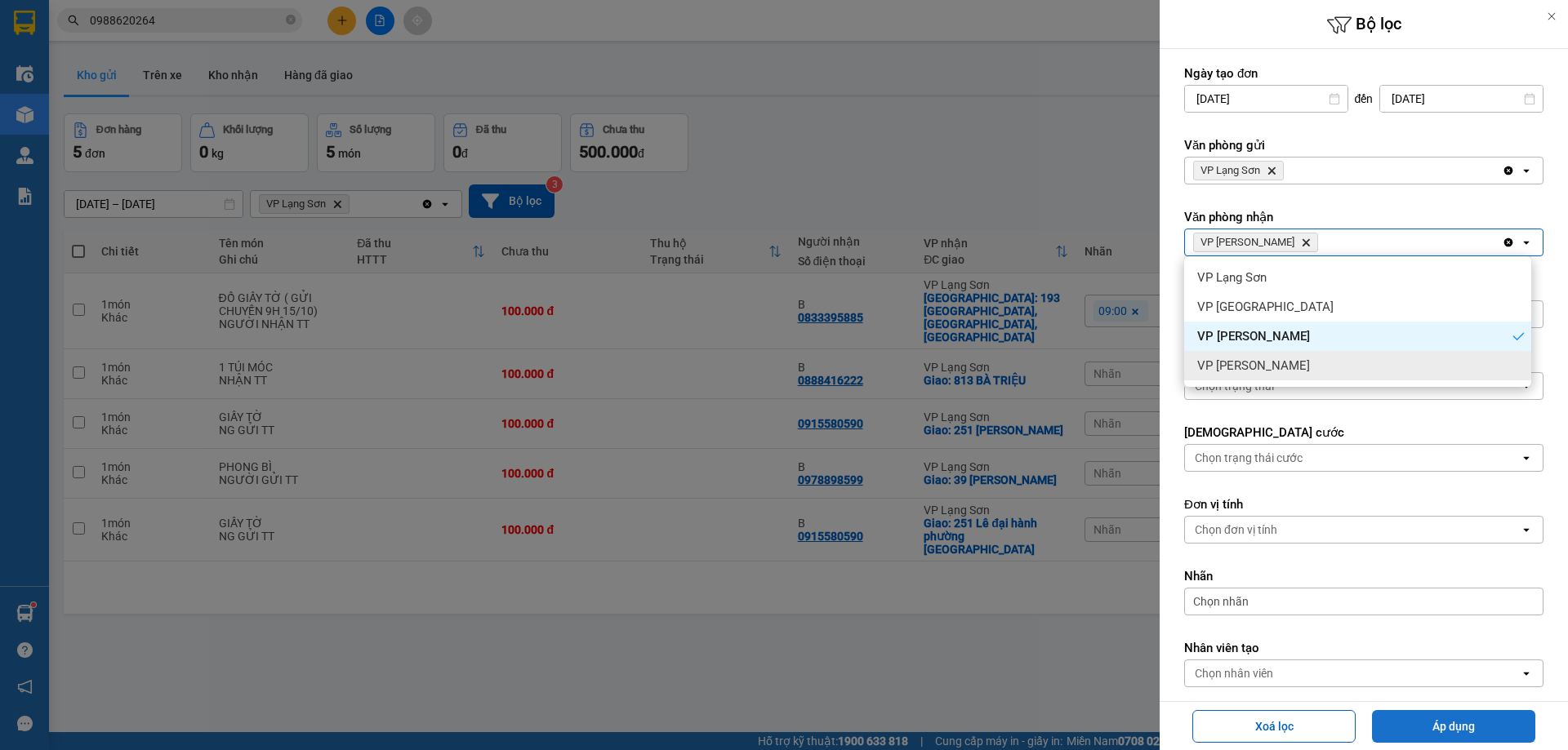
drag, startPoint x: 1400, startPoint y: 725, endPoint x: 1380, endPoint y: 713, distance: 23.3
click at [1400, 725] on button "Áp dụng" at bounding box center [1453, 727] width 163 height 33
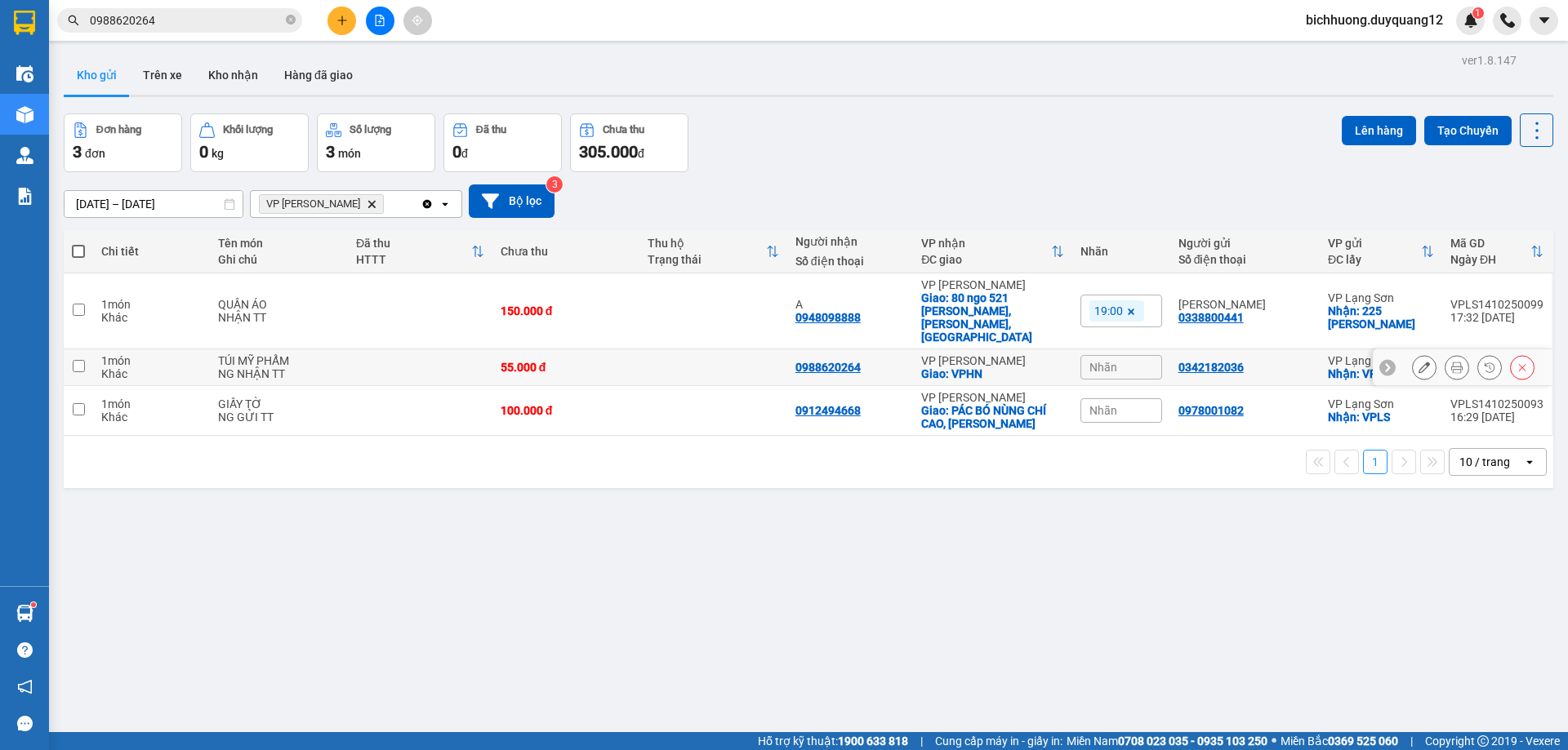
click at [79, 360] on input "checkbox" at bounding box center [79, 366] width 13 height 12
checkbox input "true"
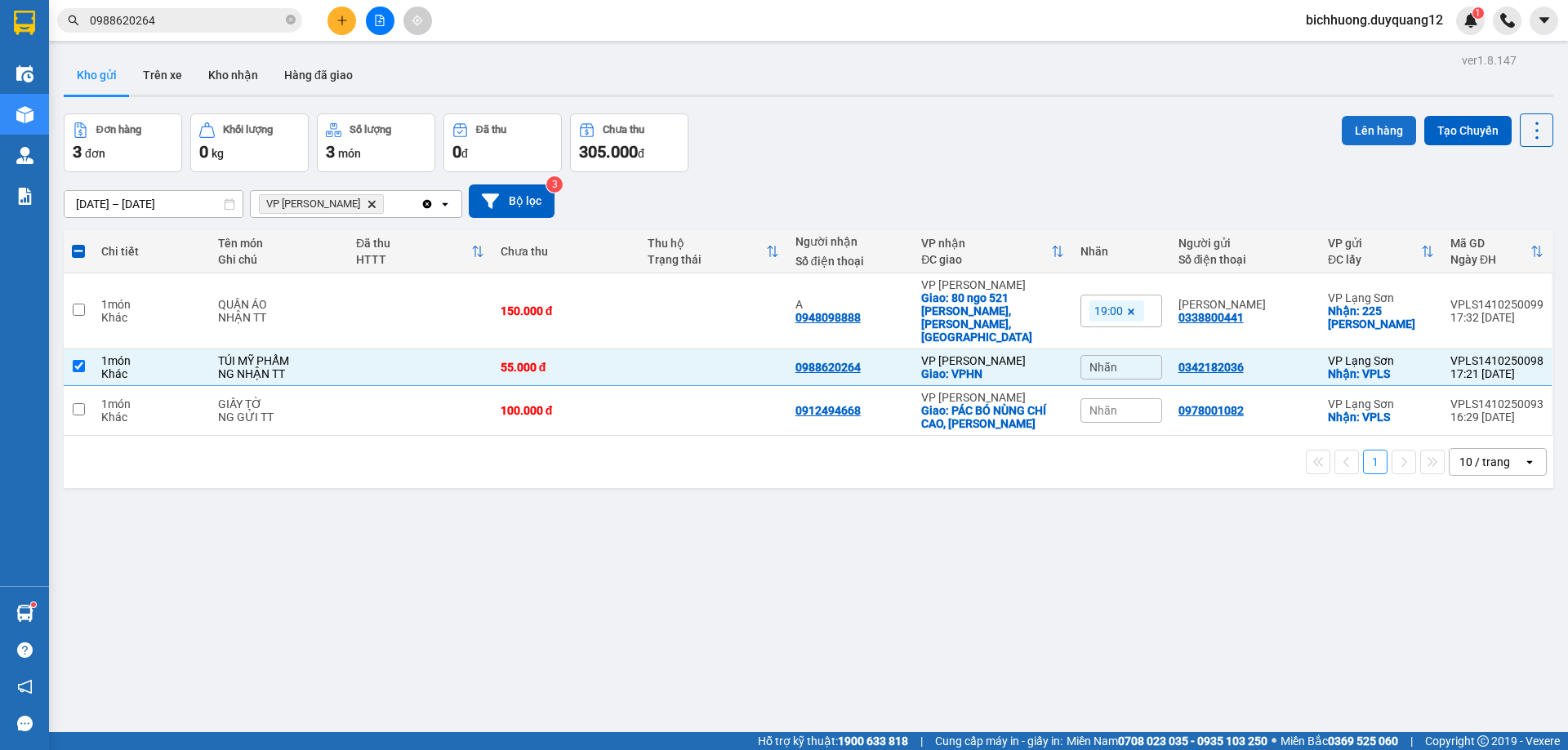
click at [1367, 124] on button "Lên hàng" at bounding box center [1379, 130] width 74 height 29
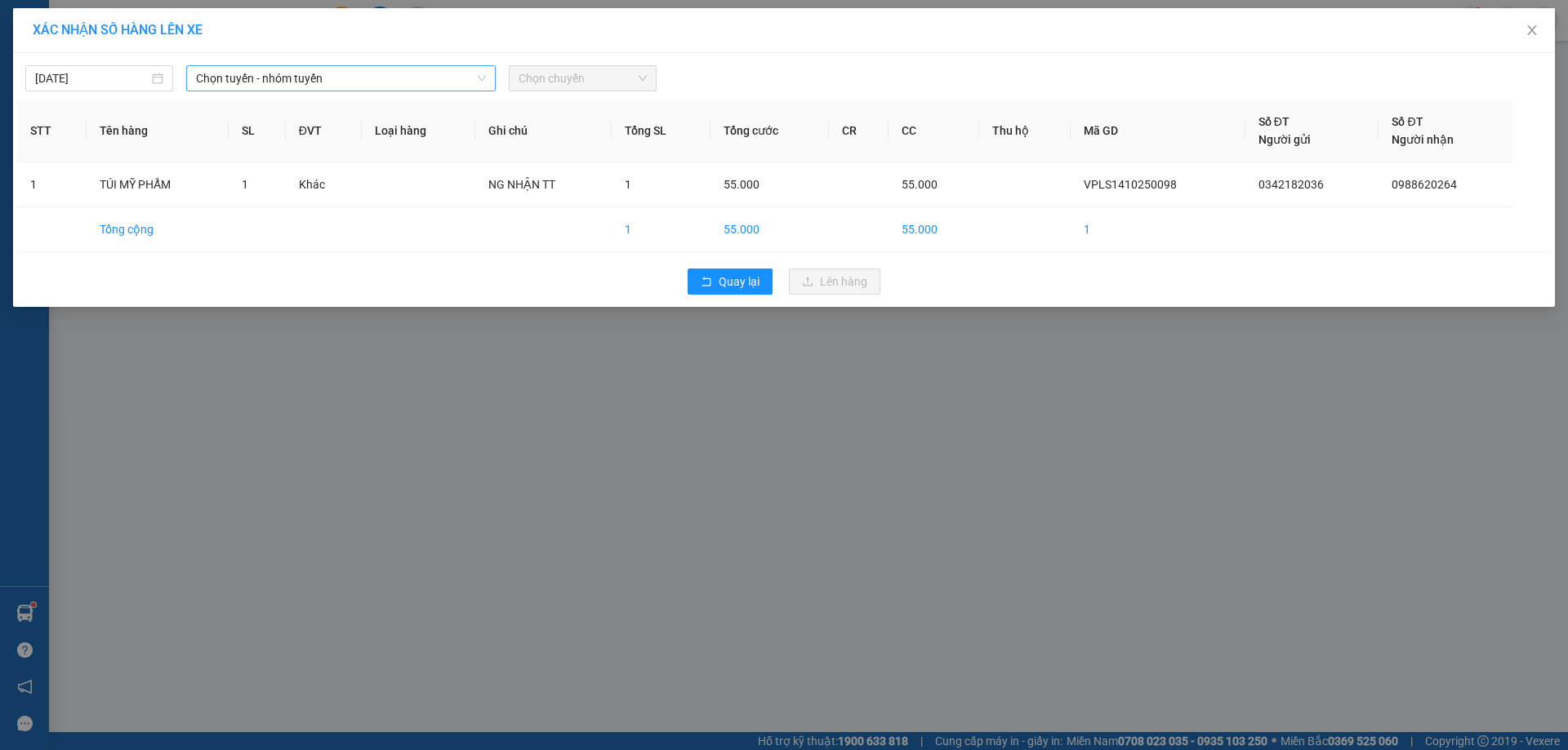
click at [482, 75] on icon "down" at bounding box center [481, 78] width 10 height 10
click at [473, 75] on span "Chọn tuyến - nhóm tuyến" at bounding box center [340, 78] width 290 height 24
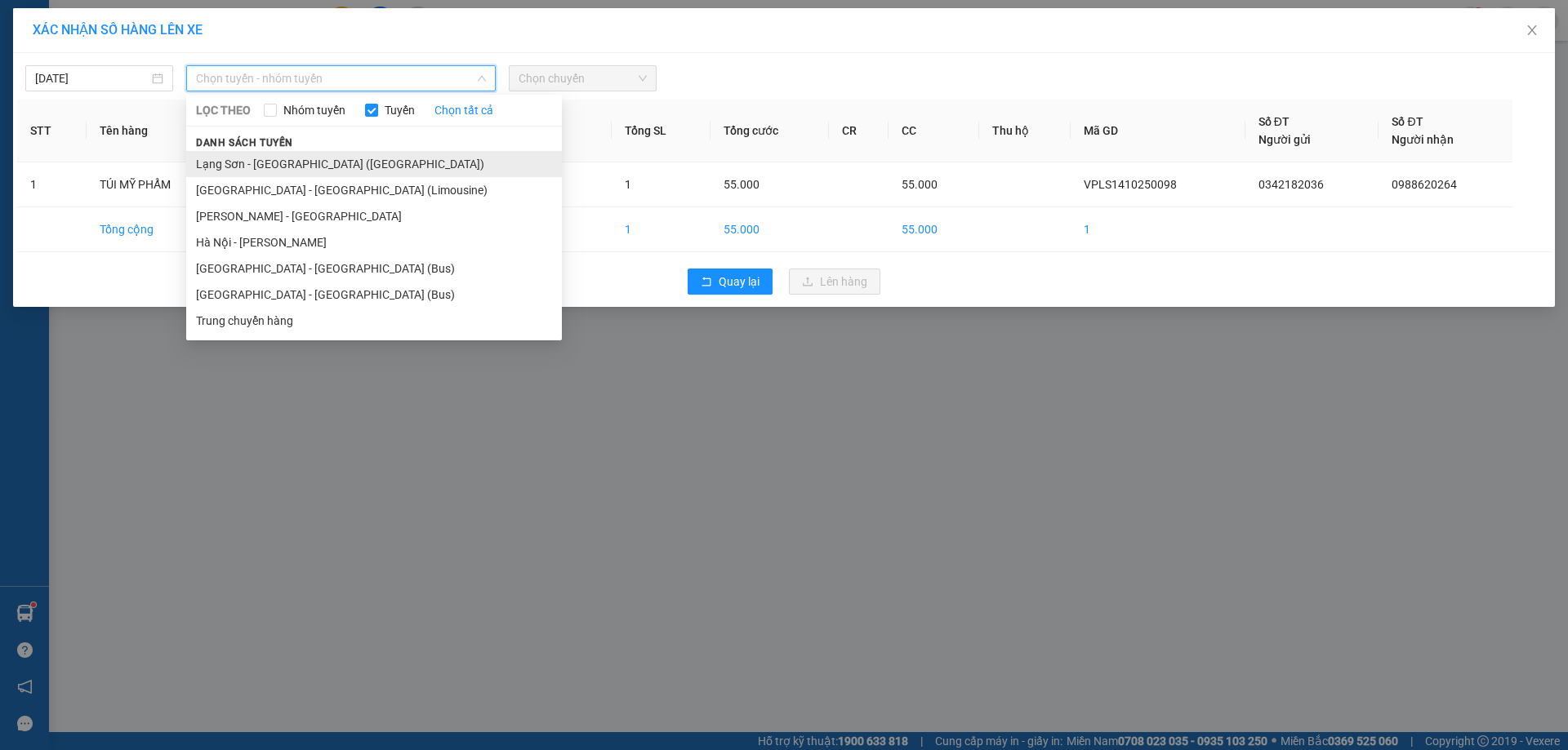
drag, startPoint x: 295, startPoint y: 175, endPoint x: 316, endPoint y: 171, distance: 21.4
click at [296, 175] on li "Lạng Sơn - [GEOGRAPHIC_DATA] ([GEOGRAPHIC_DATA])" at bounding box center [374, 163] width 376 height 26
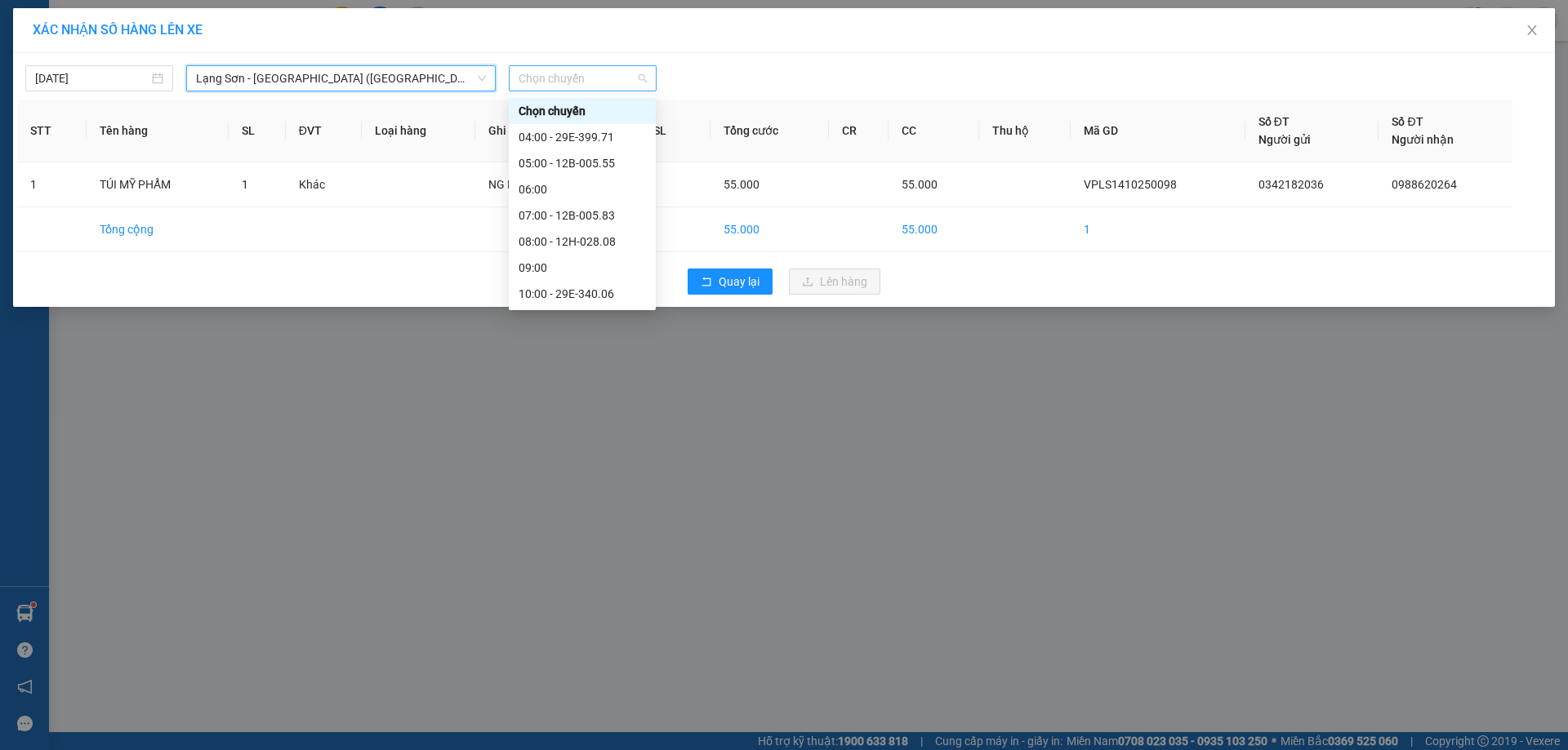
click at [638, 82] on span "Chọn chuyến" at bounding box center [583, 78] width 129 height 24
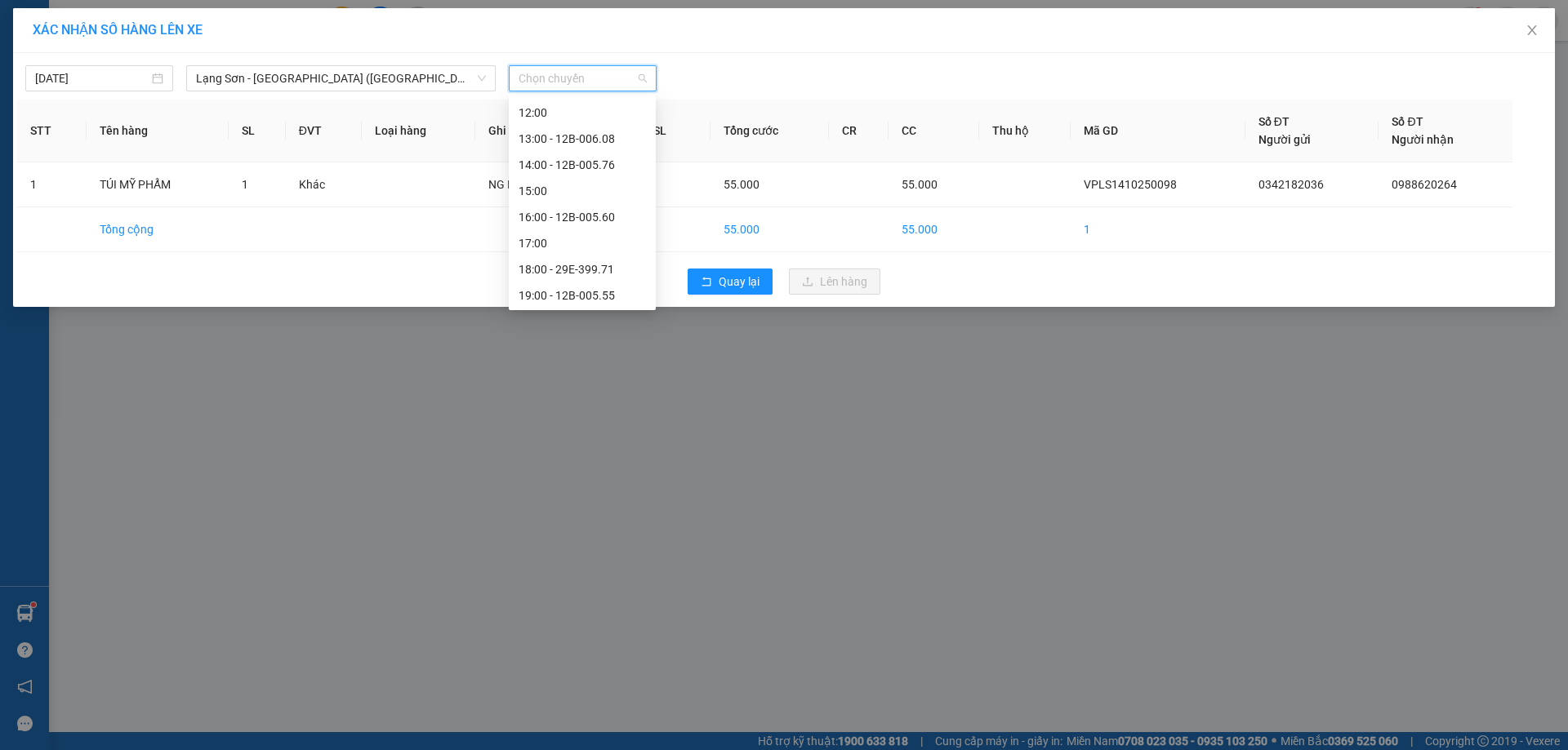
scroll to position [235, 0]
click at [563, 268] on div "18:00 - 29E-399.71" at bounding box center [582, 268] width 128 height 18
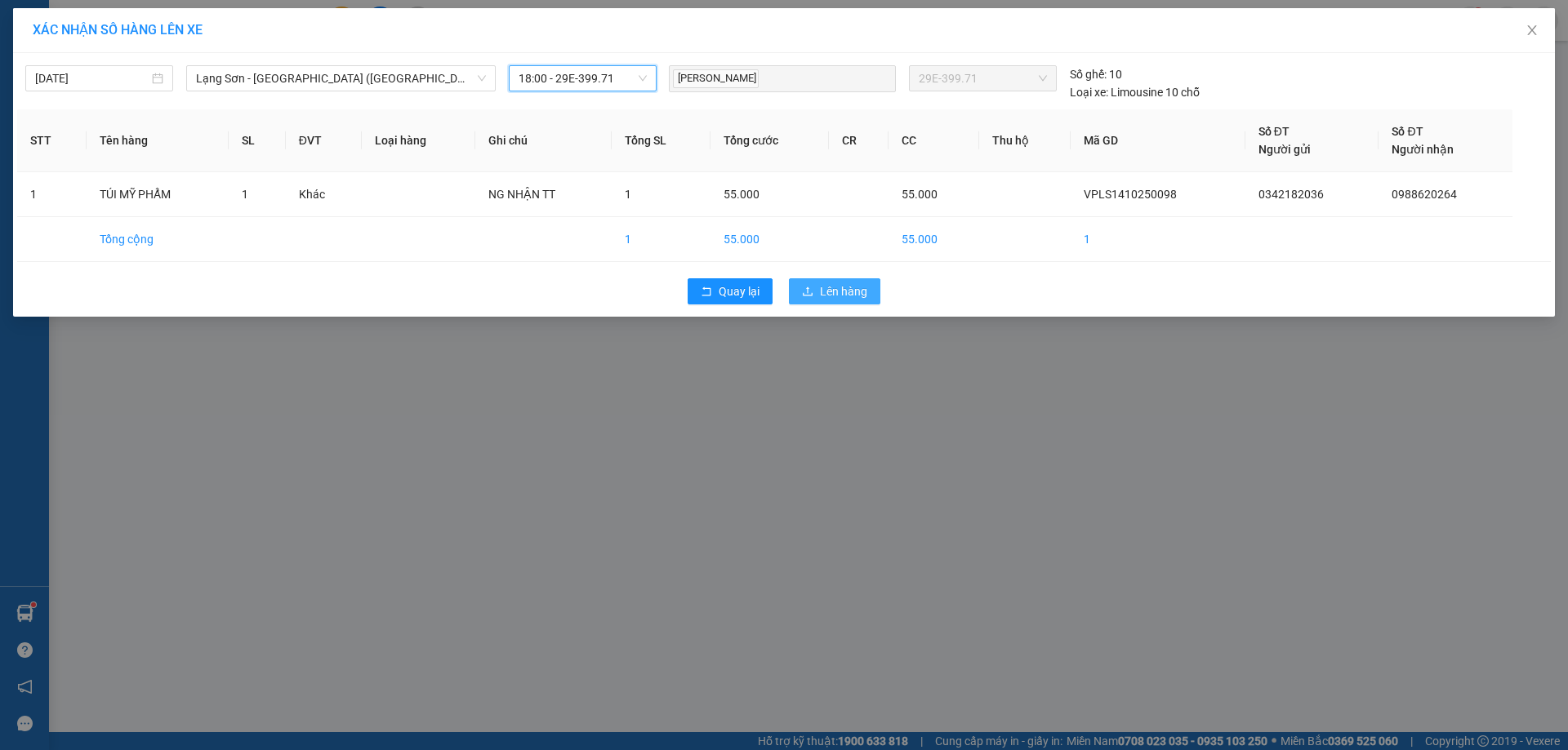
click at [831, 288] on span "Lên hàng" at bounding box center [843, 291] width 47 height 18
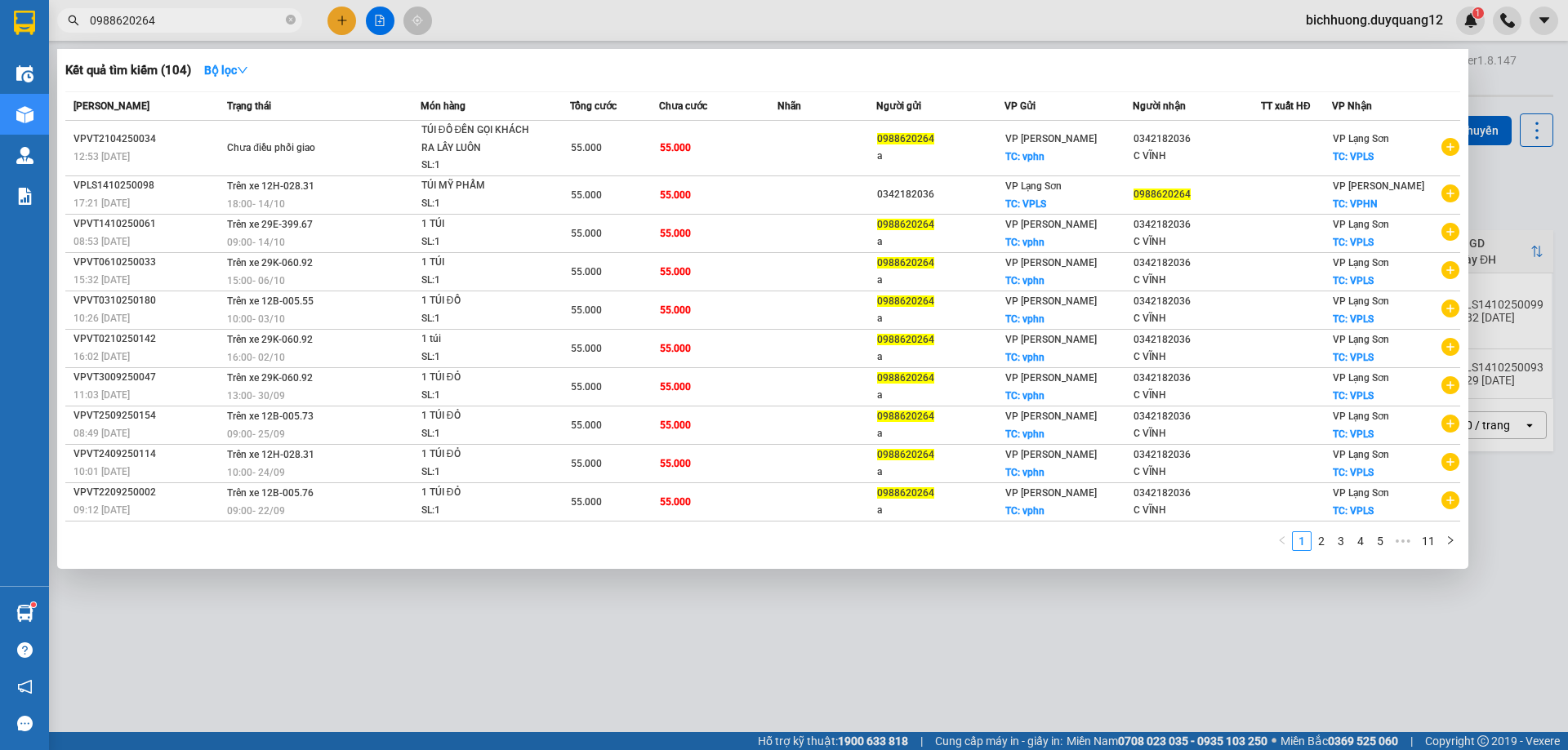
click at [171, 23] on input "0988620264" at bounding box center [187, 21] width 193 height 18
type input "0"
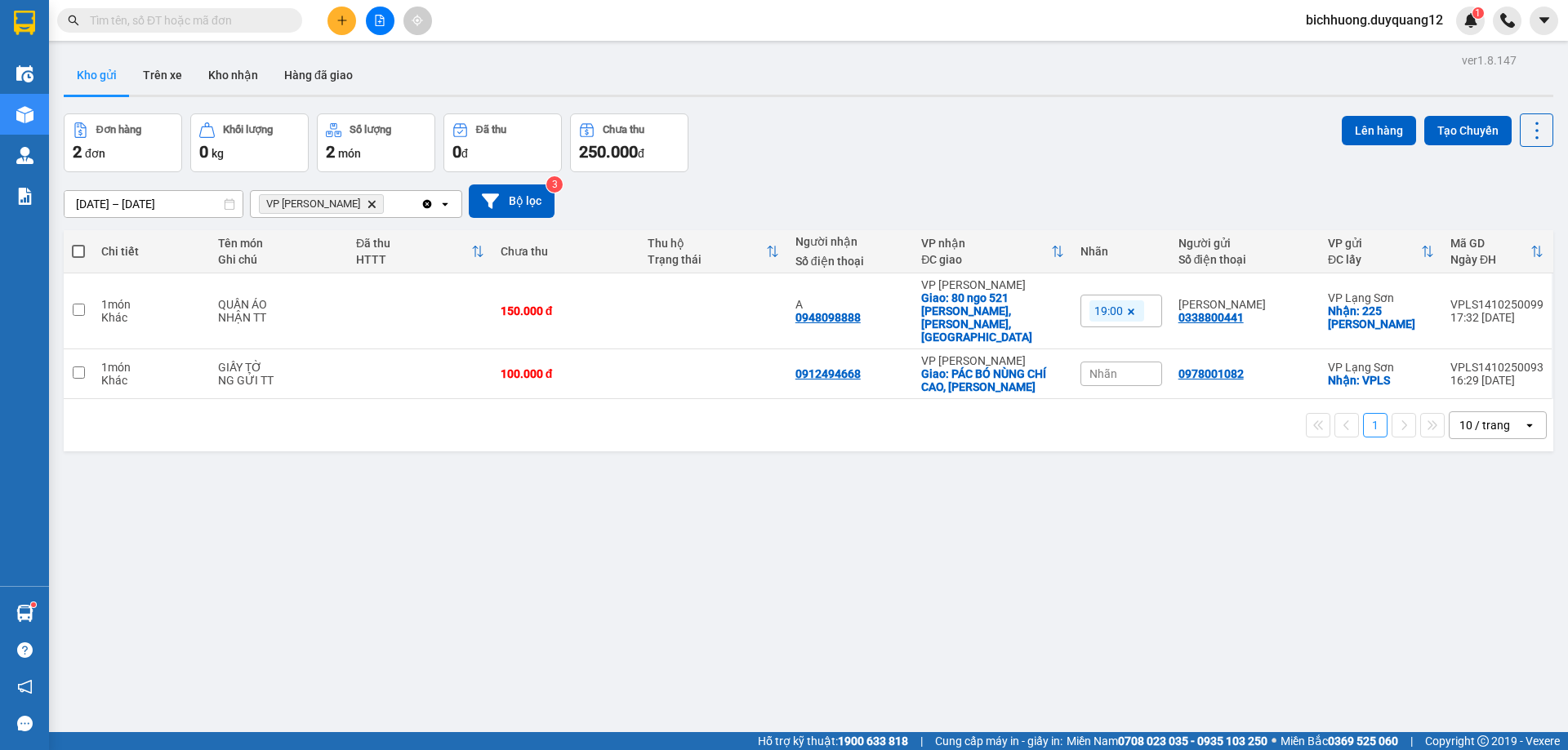
paste input "0362288262"
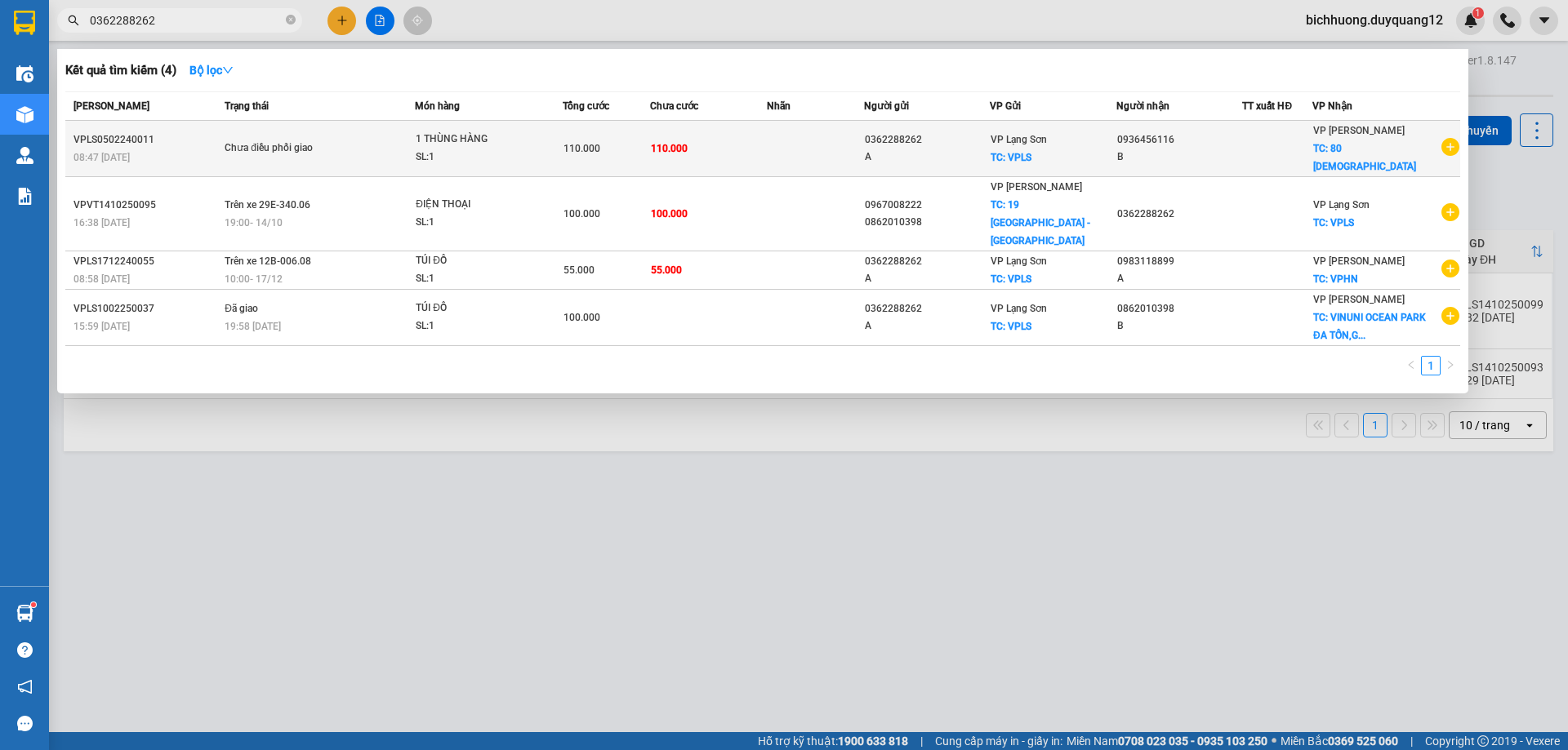
type input "0362288262"
click at [886, 155] on div "A" at bounding box center [928, 156] width 125 height 17
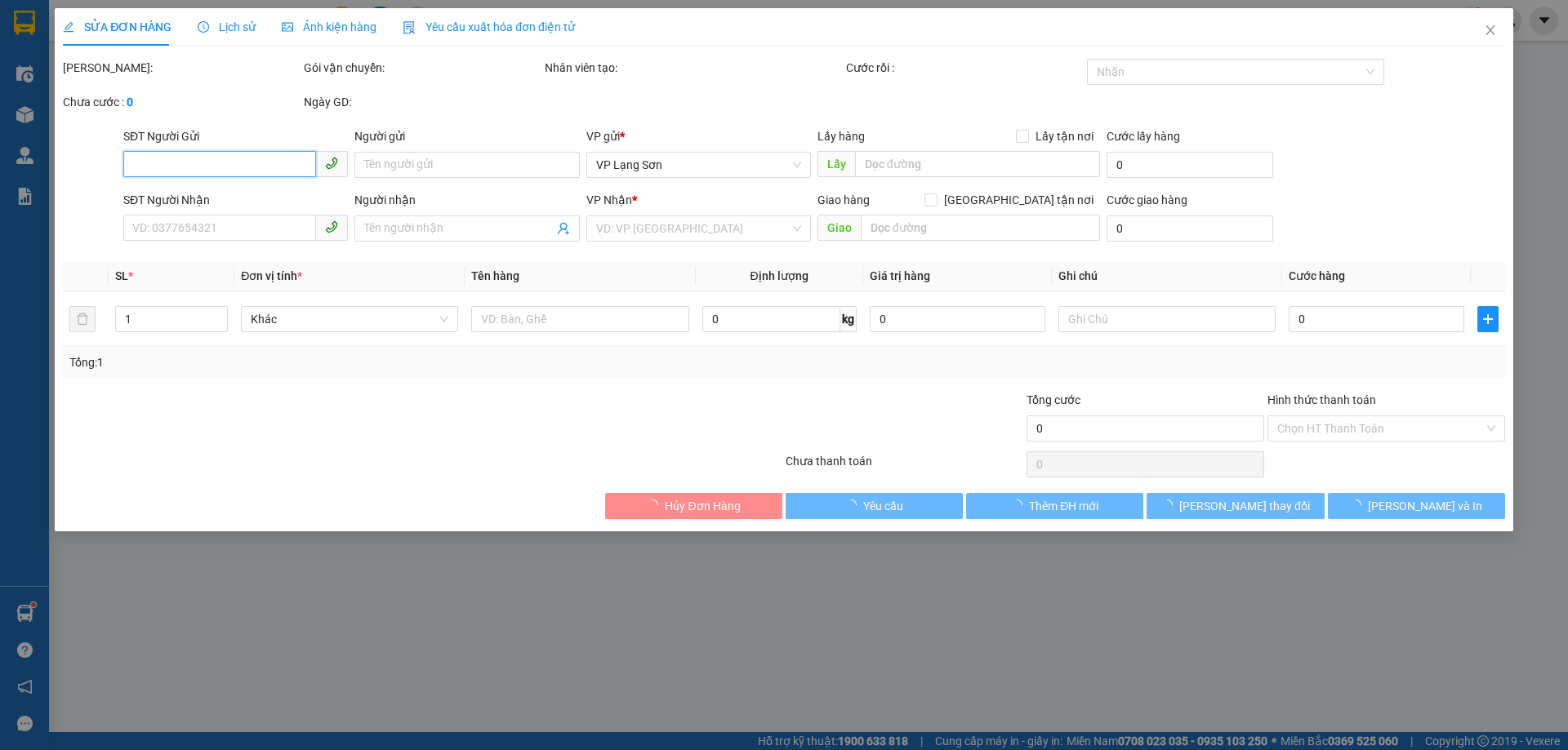
type input "0362288262"
type input "A"
checkbox input "true"
type input "VPLS"
type input "0936456116"
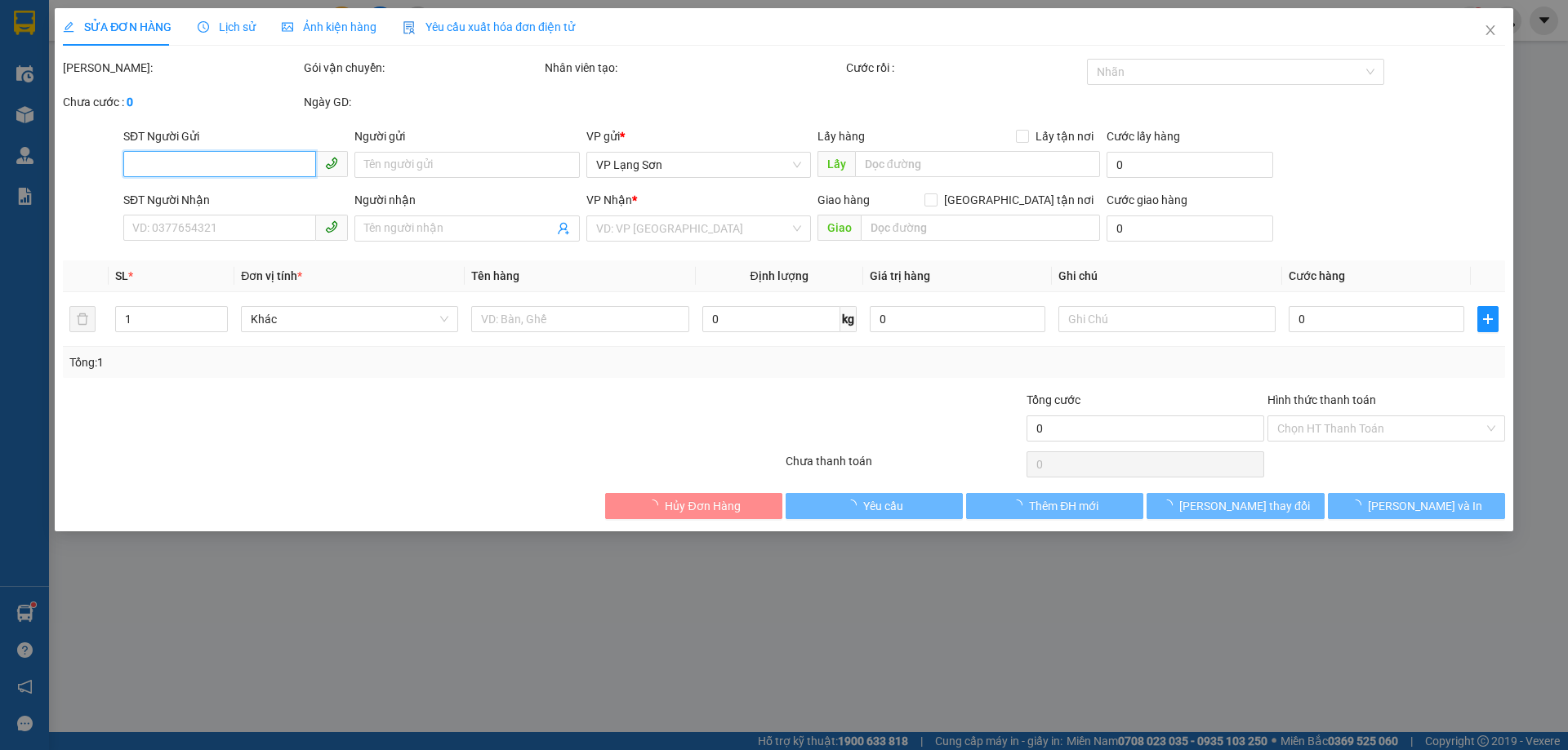
type input "B"
checkbox input "true"
type input "80 [DEMOGRAPHIC_DATA]"
type input "110.000"
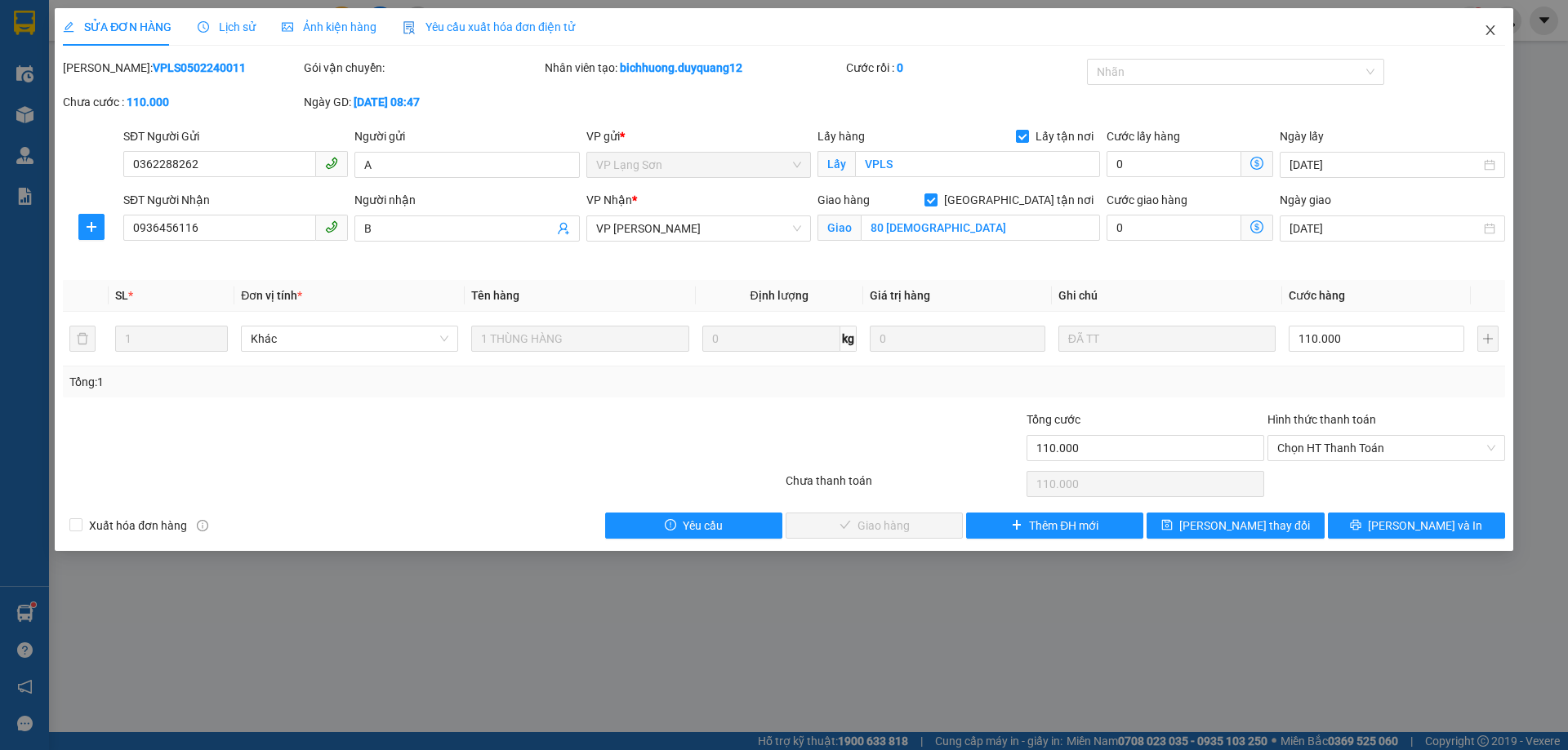
click at [1490, 33] on icon "close" at bounding box center [1490, 30] width 13 height 13
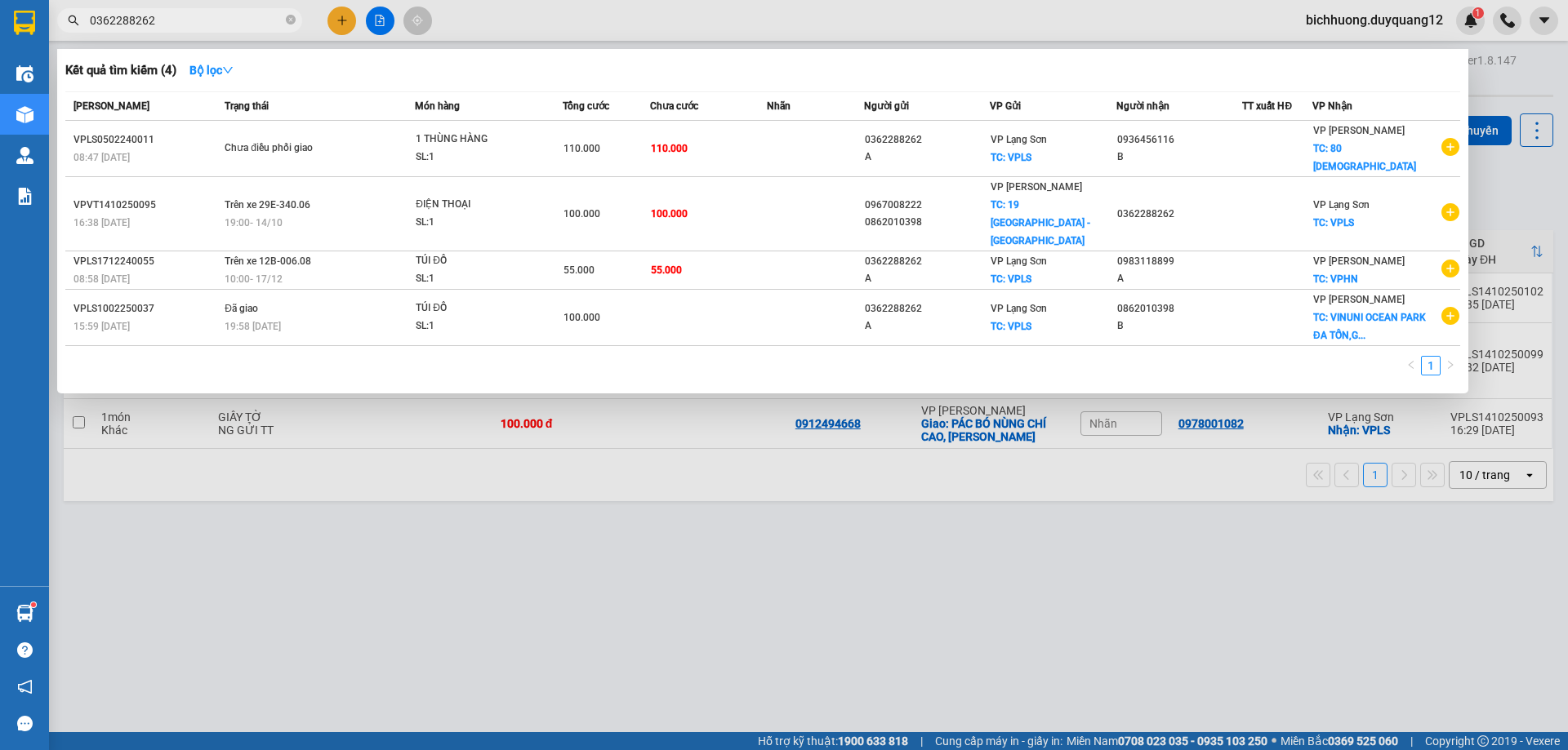
click at [180, 21] on input "0362288262" at bounding box center [187, 21] width 193 height 18
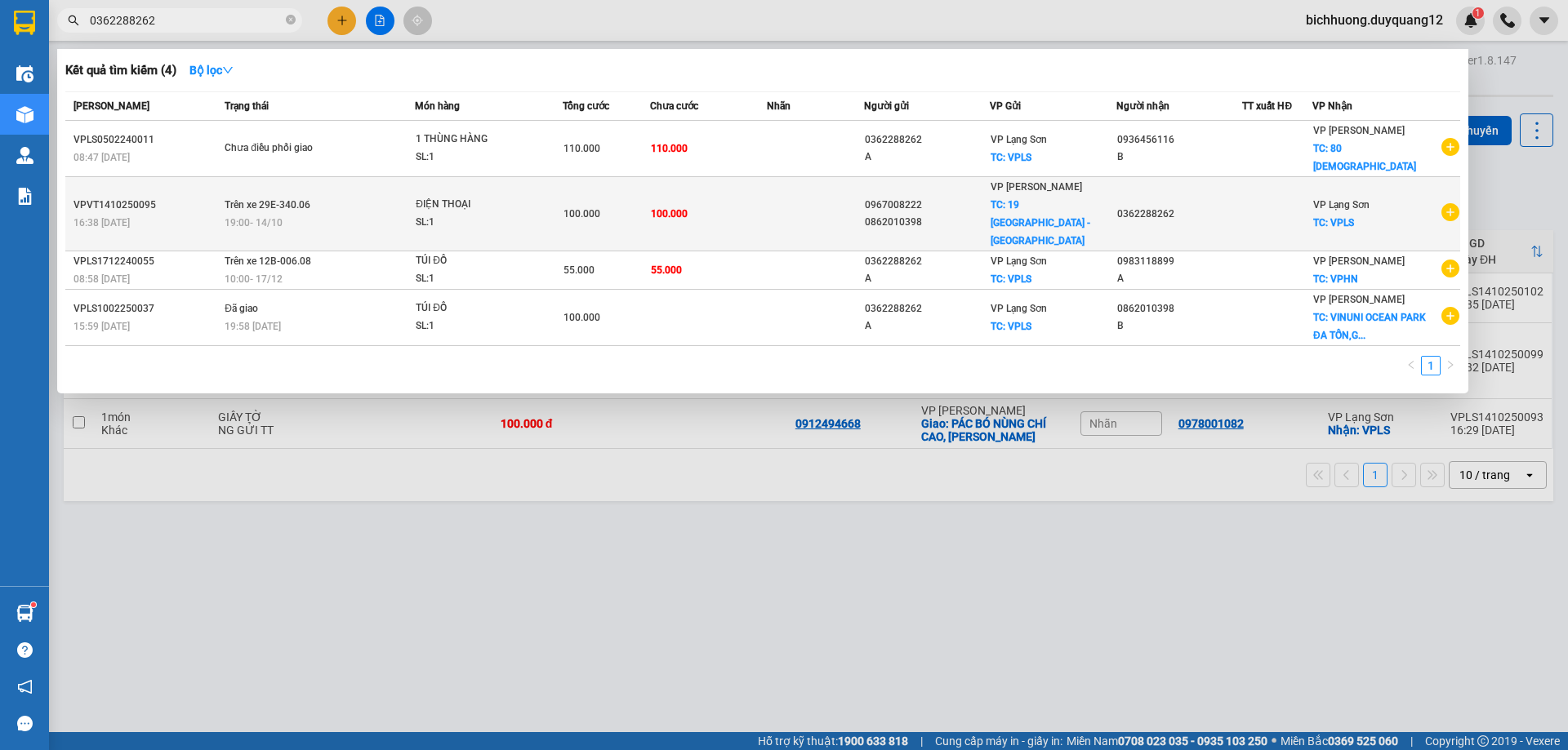
click at [349, 177] on td "Trên xe 29E-340.06 19:00 [DATE]" at bounding box center [318, 213] width 195 height 74
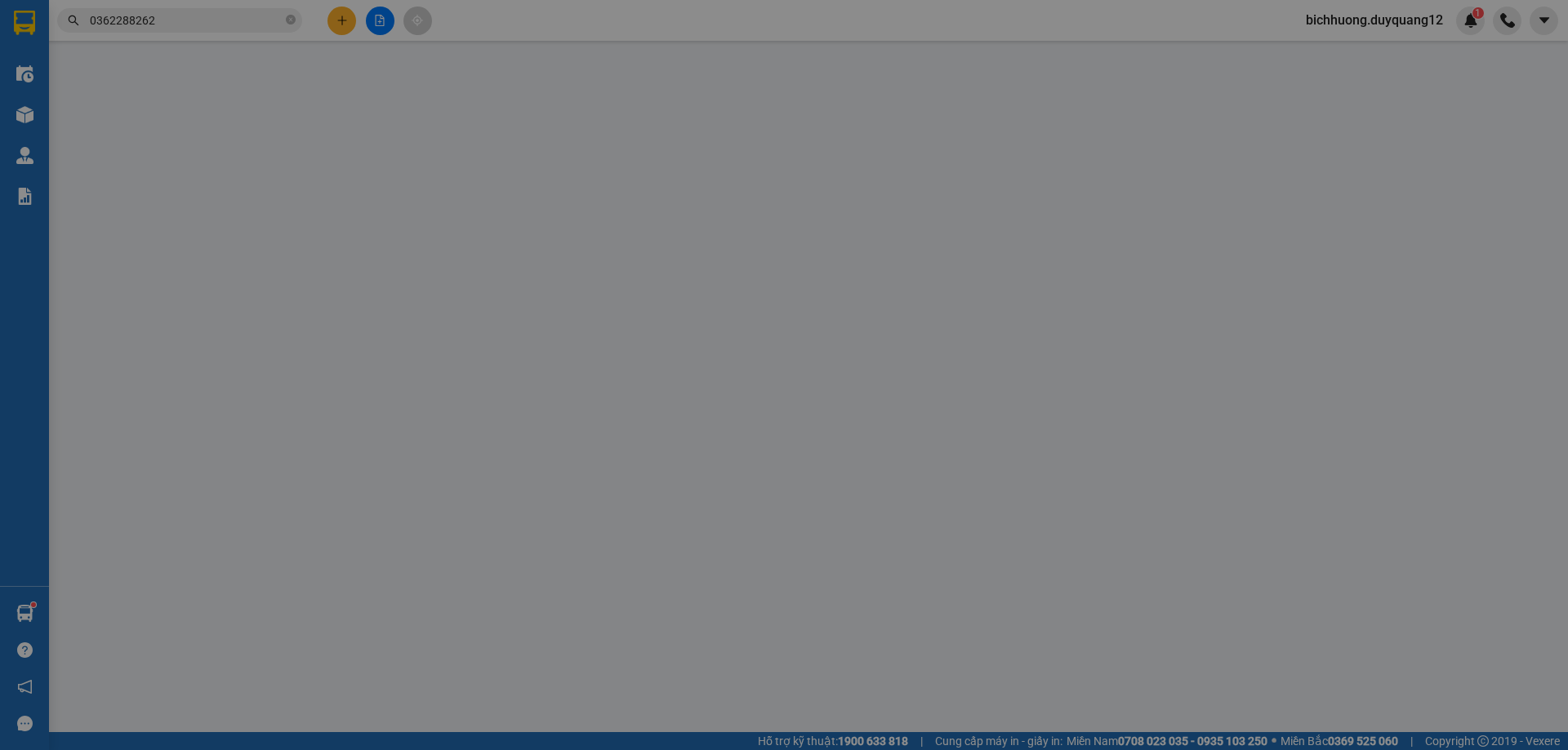
type input "0967008222"
type input "0862010398"
checkbox input "true"
type input "19 [GEOGRAPHIC_DATA] - [GEOGRAPHIC_DATA]"
type input "0362288262"
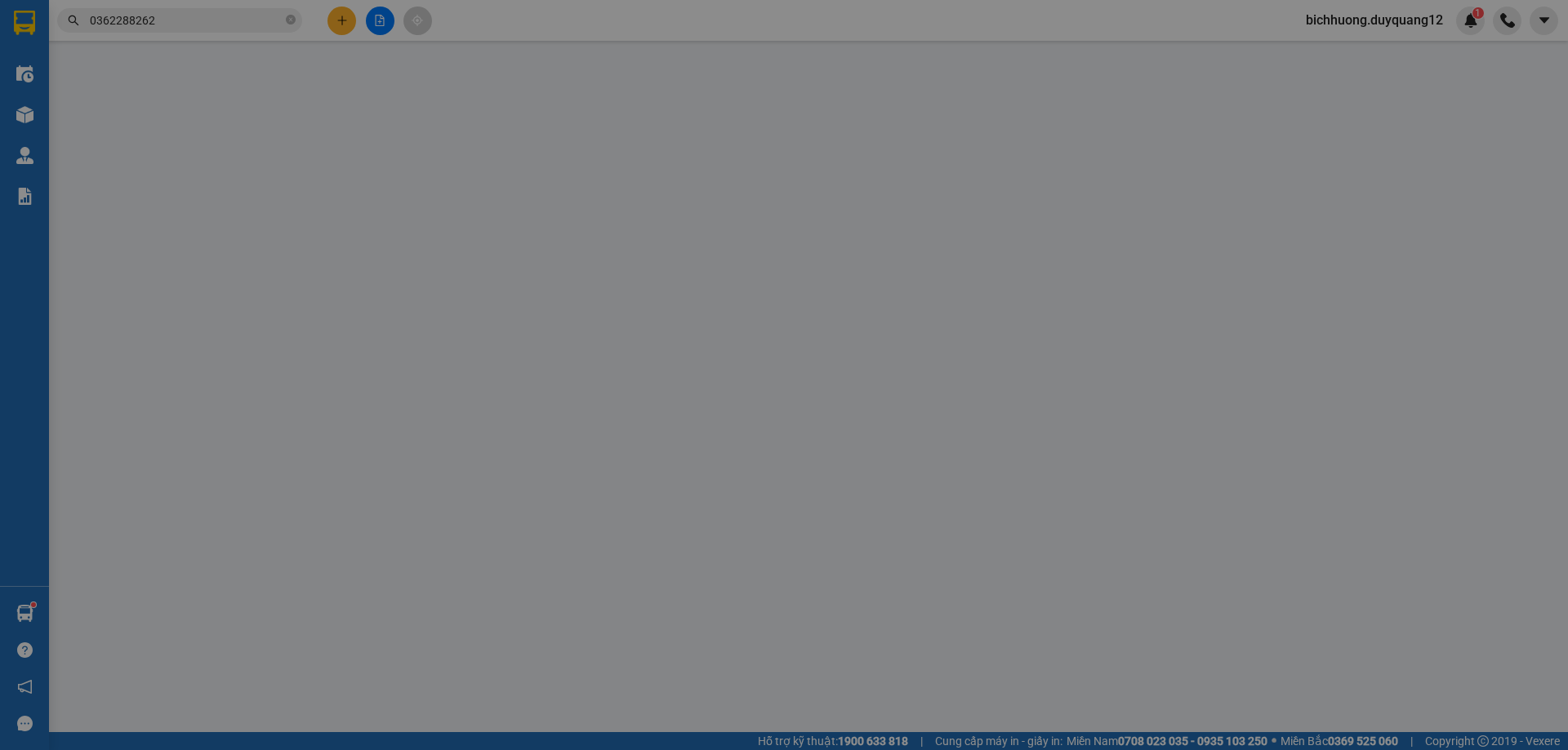
checkbox input "true"
type input "VPLS"
type input "100.000"
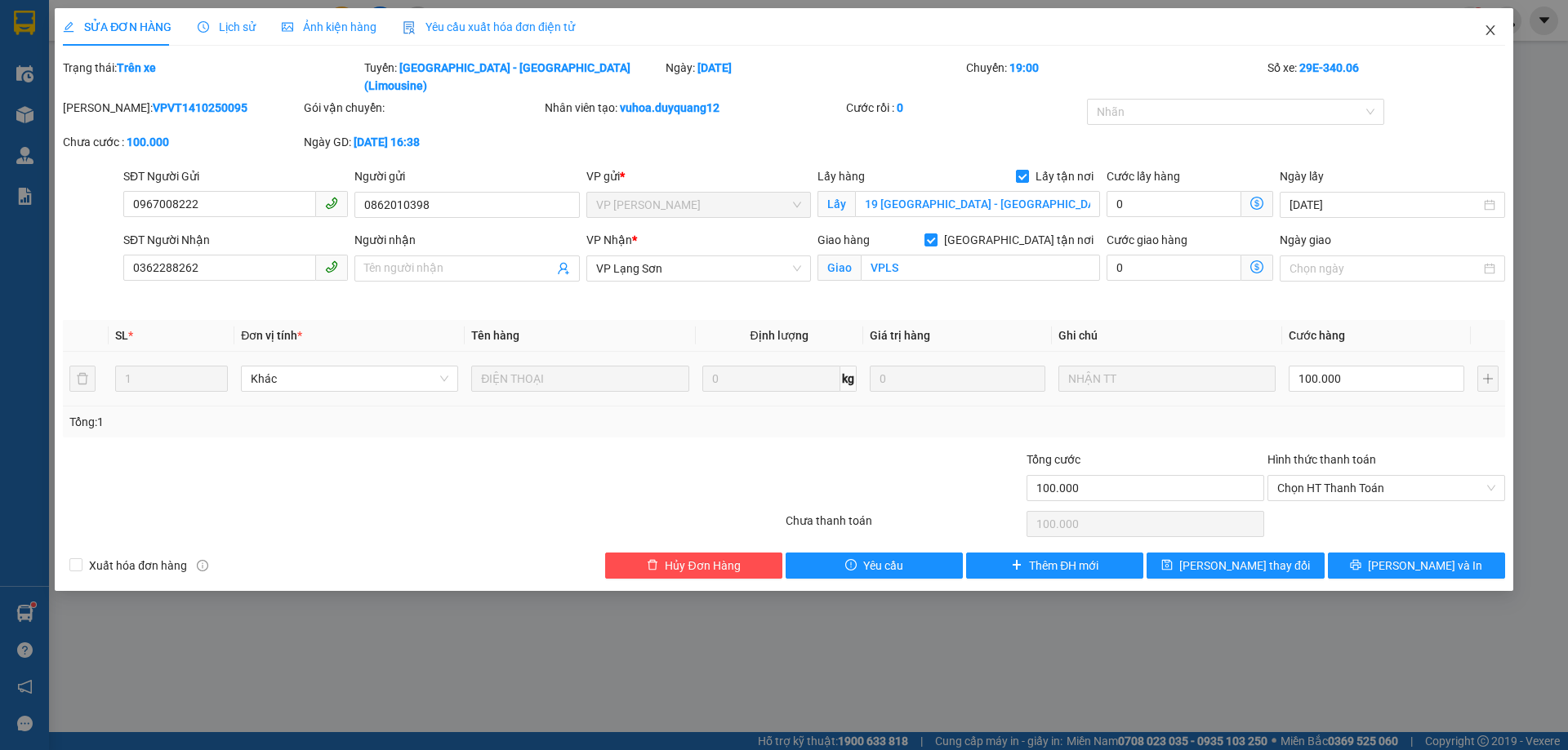
click at [1489, 33] on icon "close" at bounding box center [1490, 29] width 9 height 10
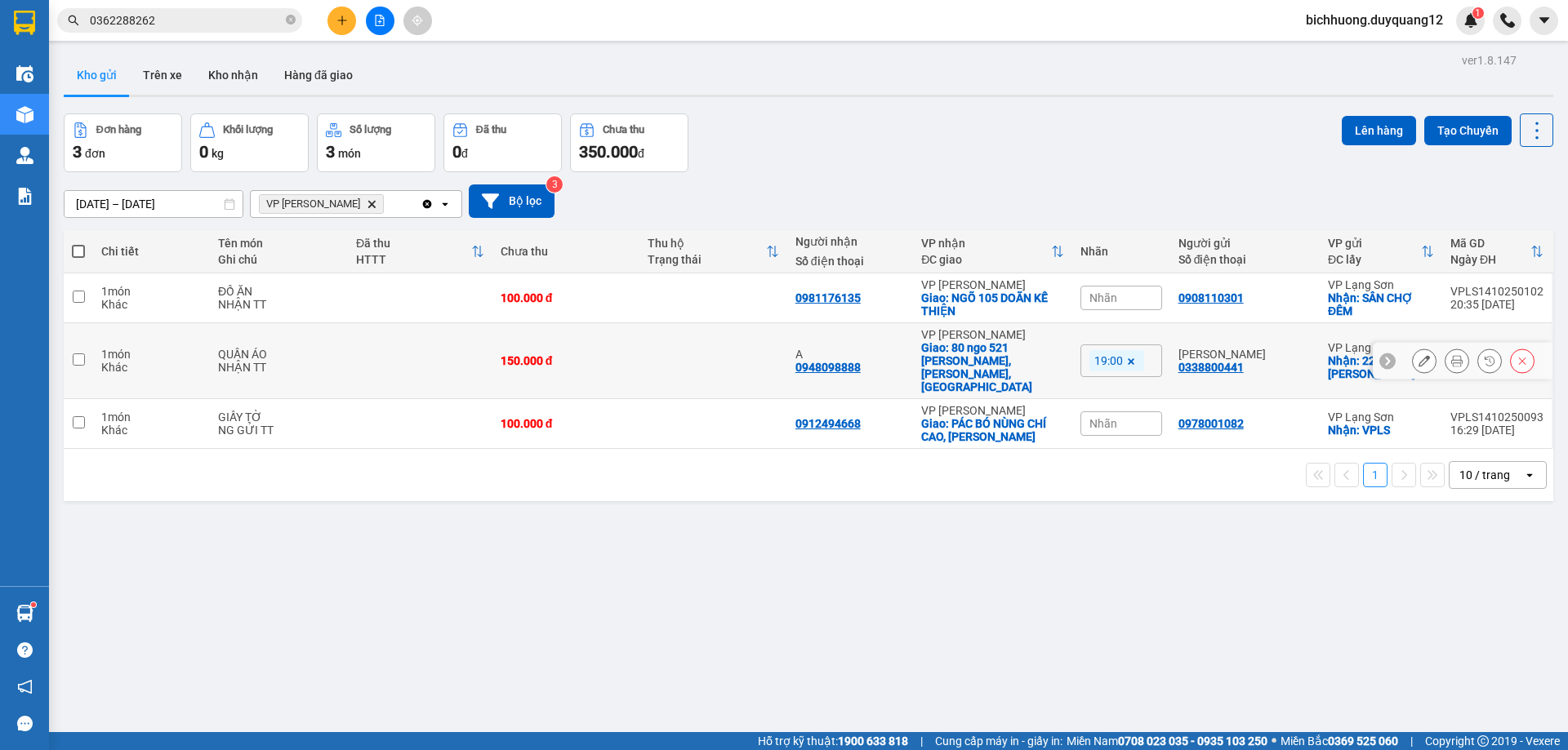
drag, startPoint x: 75, startPoint y: 349, endPoint x: 120, endPoint y: 349, distance: 45.0
click at [76, 354] on input "checkbox" at bounding box center [79, 360] width 13 height 12
checkbox input "true"
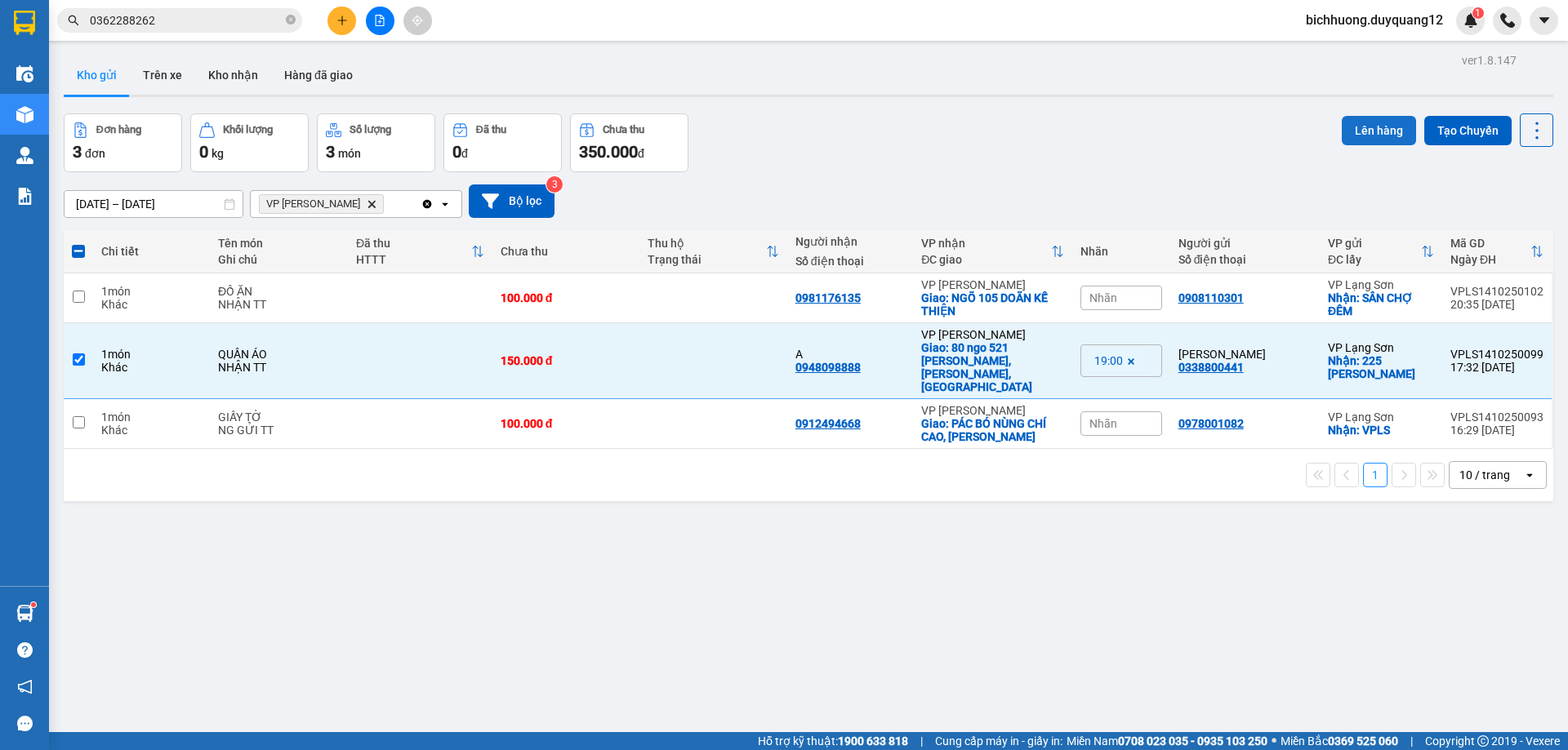
click at [1343, 130] on button "Lên hàng" at bounding box center [1379, 130] width 74 height 29
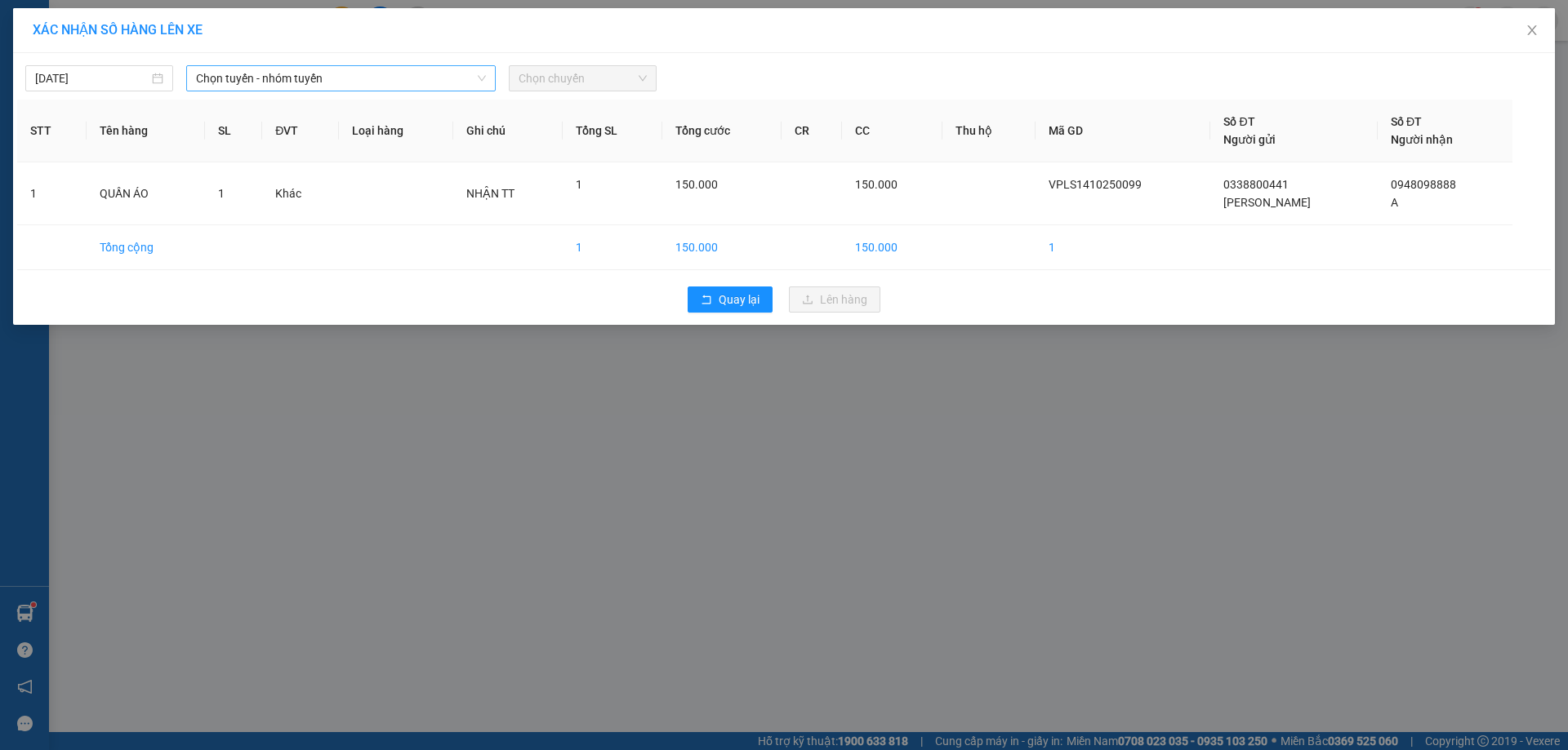
click at [478, 82] on icon "down" at bounding box center [481, 78] width 10 height 10
click at [425, 80] on span "Chọn tuyến - nhóm tuyến" at bounding box center [340, 78] width 290 height 24
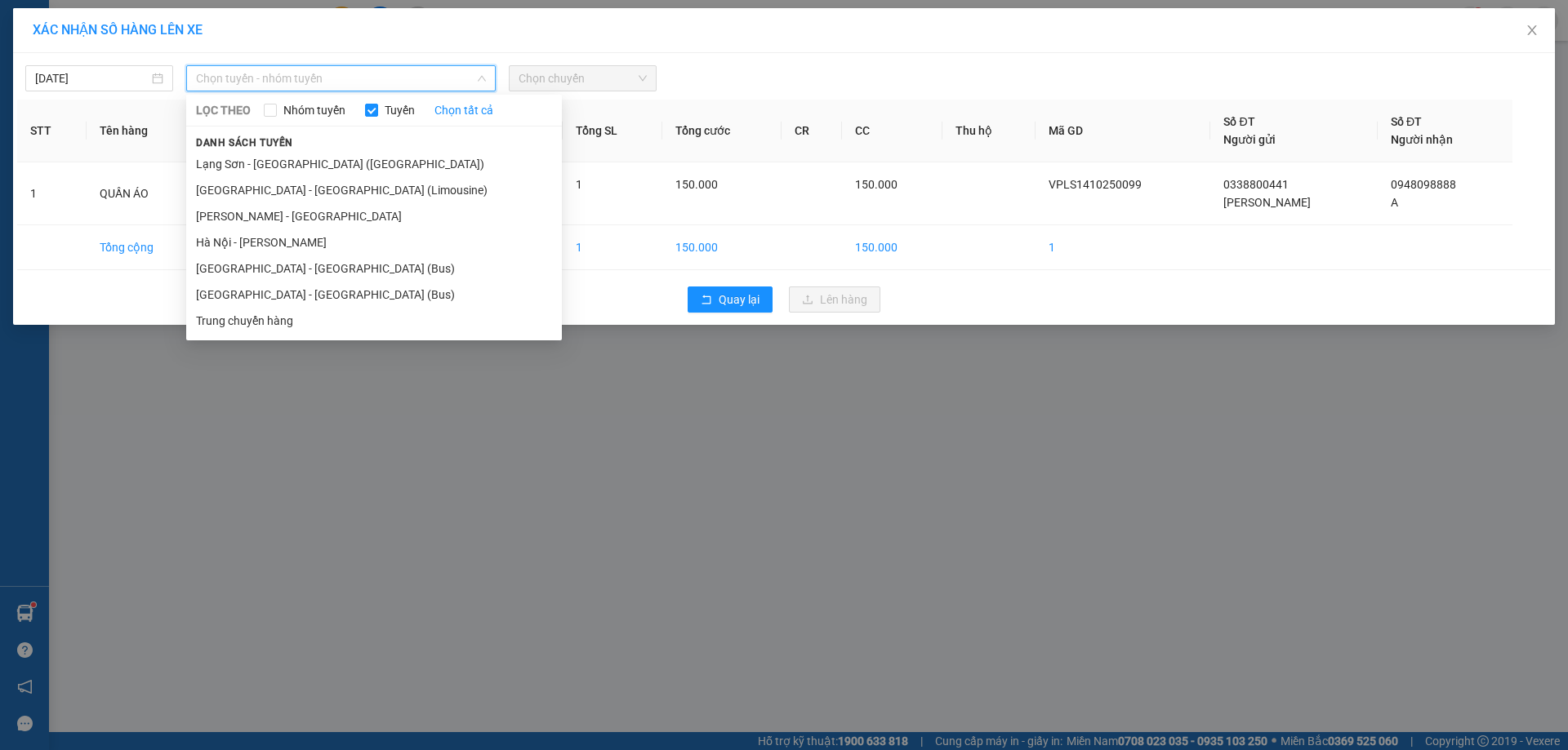
drag, startPoint x: 331, startPoint y: 174, endPoint x: 443, endPoint y: 156, distance: 113.4
click at [332, 173] on li "Lạng Sơn - [GEOGRAPHIC_DATA] ([GEOGRAPHIC_DATA])" at bounding box center [374, 163] width 376 height 26
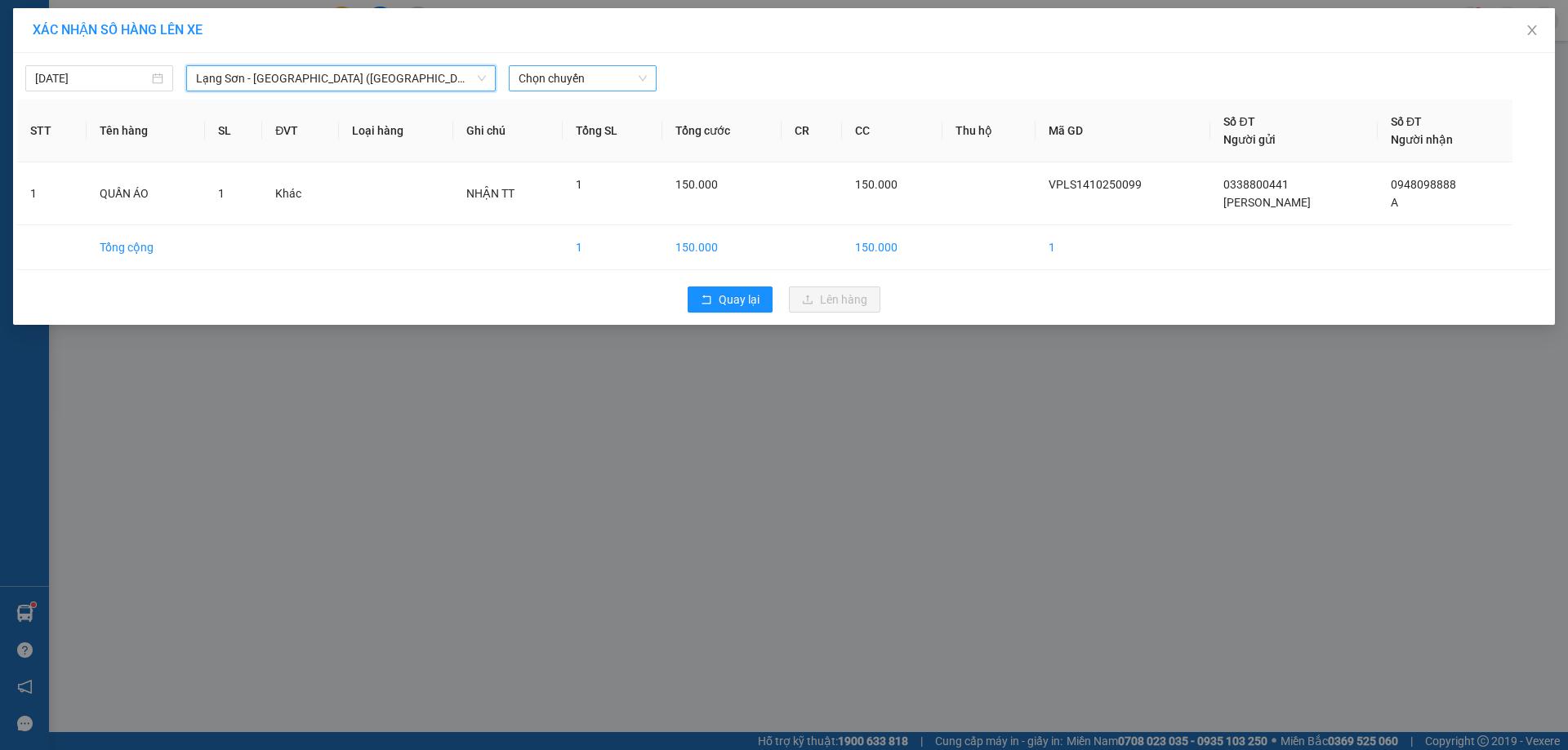
click at [639, 83] on span "Chọn chuyến" at bounding box center [583, 78] width 129 height 24
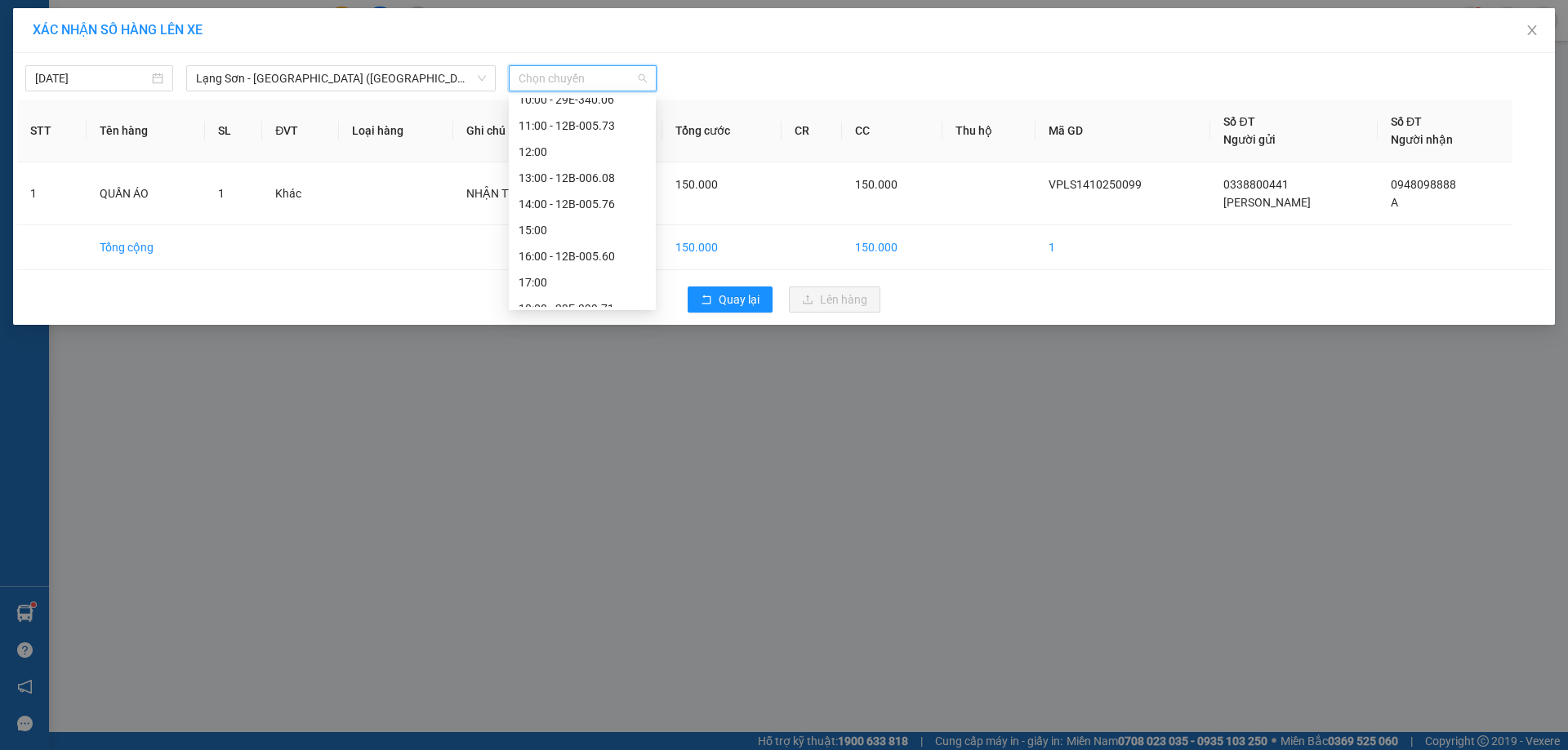
scroll to position [235, 0]
click at [587, 300] on div "19:00 - 12B-005.55" at bounding box center [582, 294] width 128 height 18
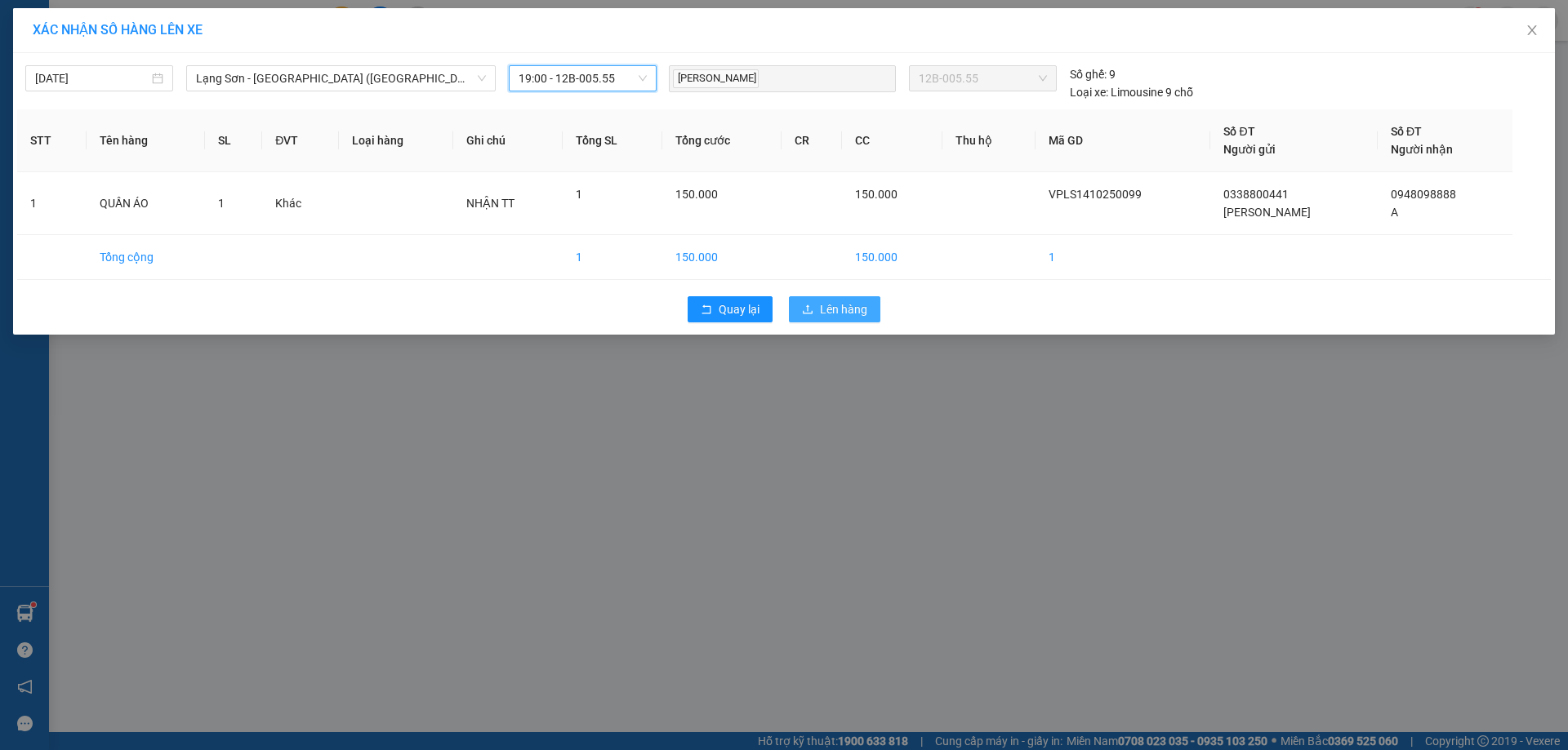
click at [862, 307] on span "Lên hàng" at bounding box center [843, 310] width 47 height 18
